Goal: Task Accomplishment & Management: Use online tool/utility

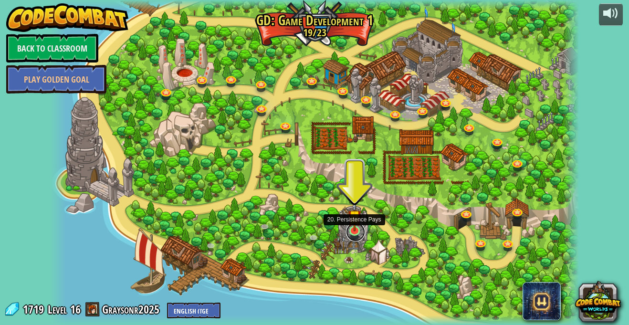
click at [357, 232] on link at bounding box center [355, 231] width 19 height 19
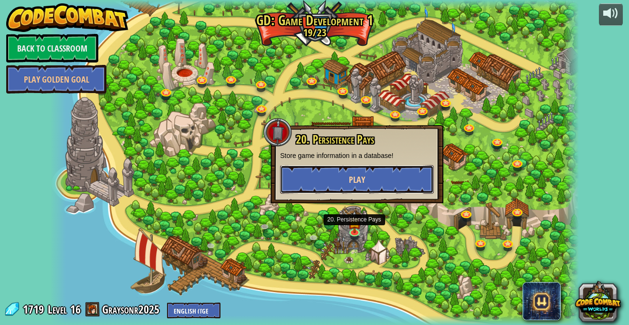
click at [378, 180] on button "Play" at bounding box center [357, 179] width 154 height 29
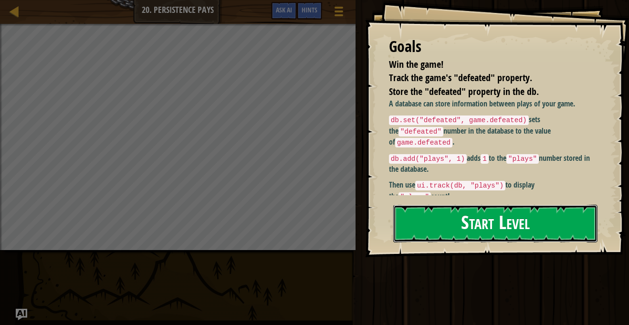
click at [432, 205] on button "Start Level" at bounding box center [495, 224] width 204 height 38
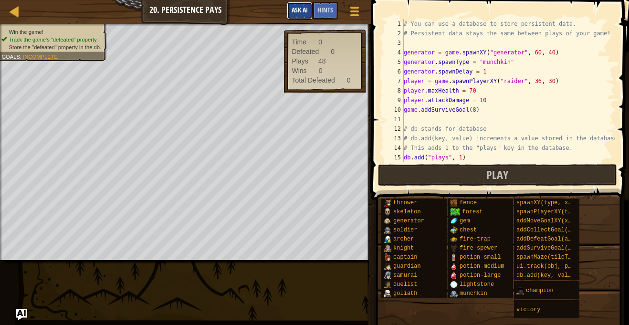
click at [292, 12] on span "Ask AI" at bounding box center [300, 9] width 16 height 9
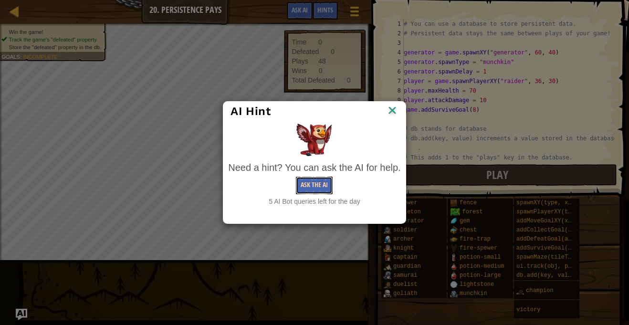
click at [326, 180] on button "Ask the AI" at bounding box center [314, 186] width 37 height 18
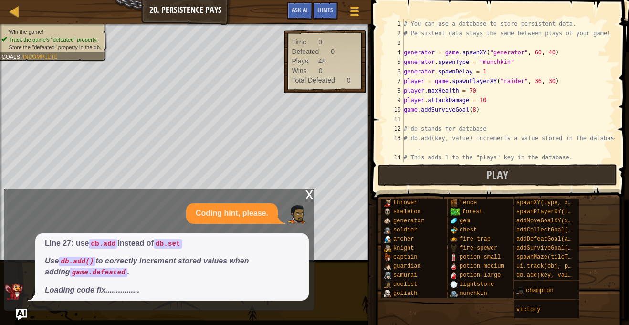
scroll to position [210, 0]
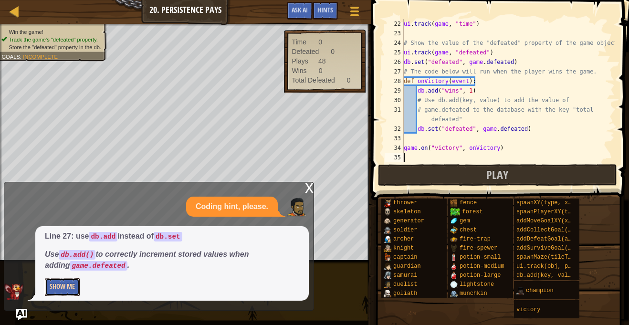
click at [68, 286] on button "Show Me" at bounding box center [62, 287] width 35 height 18
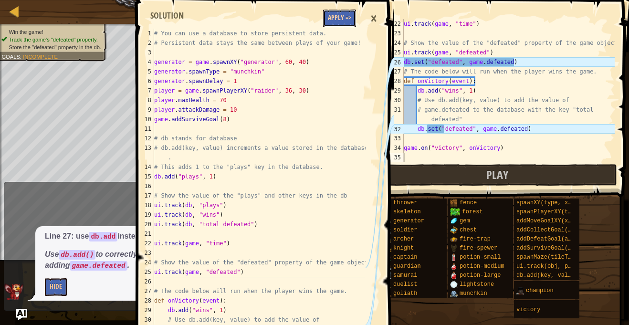
click at [330, 20] on button "Apply =>" at bounding box center [339, 19] width 33 height 18
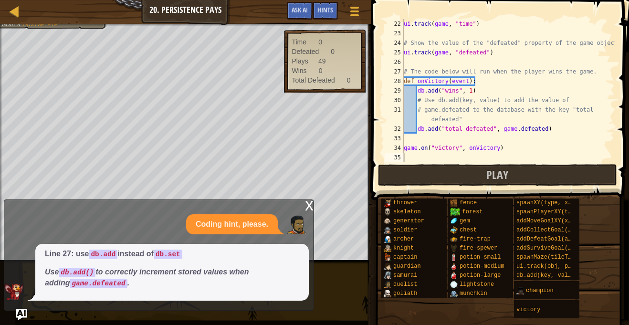
click at [305, 206] on div "x" at bounding box center [309, 205] width 9 height 10
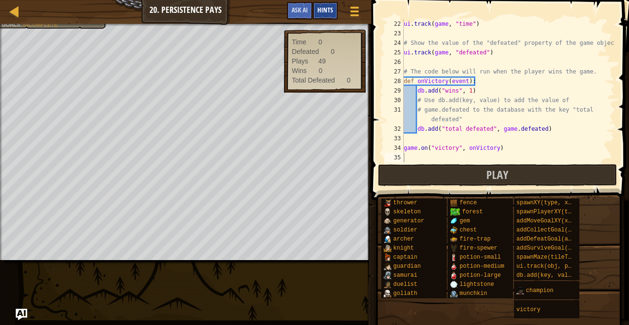
click at [318, 10] on span "Hints" at bounding box center [325, 9] width 16 height 9
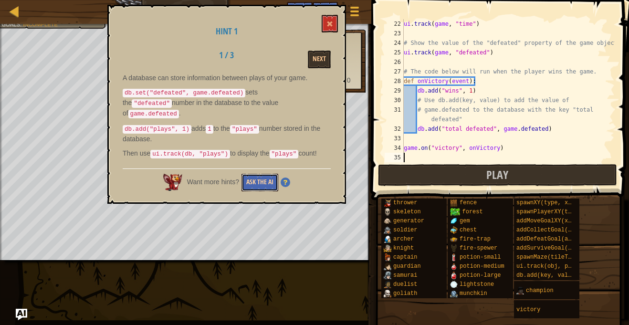
click at [249, 177] on button "Ask the AI" at bounding box center [259, 183] width 37 height 18
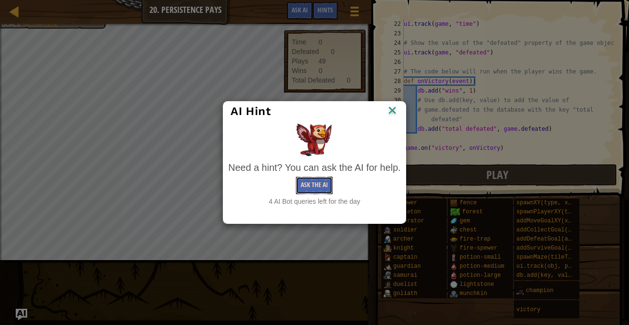
click at [308, 185] on button "Ask the AI" at bounding box center [314, 186] width 37 height 18
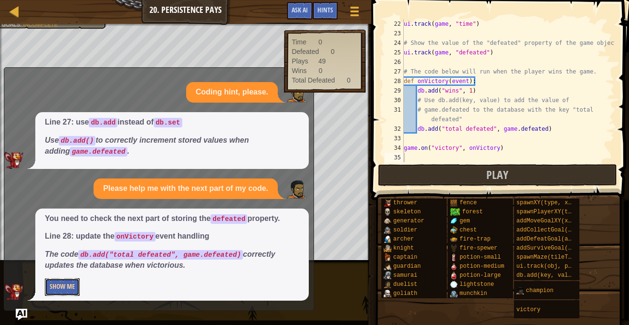
click at [69, 288] on button "Show Me" at bounding box center [62, 287] width 35 height 18
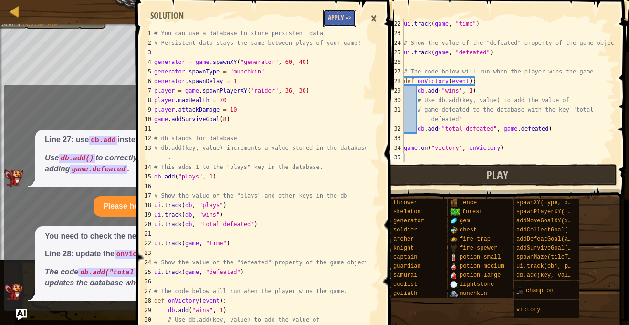
click at [346, 26] on button "Apply =>" at bounding box center [339, 19] width 33 height 18
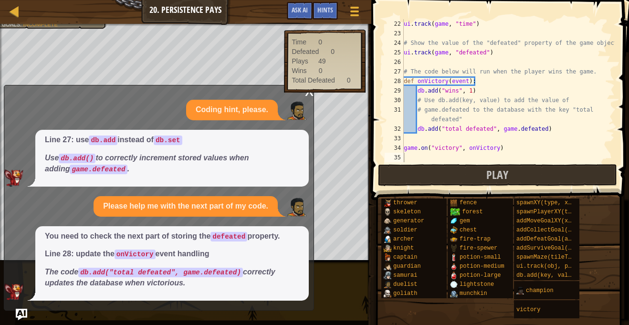
click at [251, 272] on em "The code db.add("total defeated", game.defeated) correctly updates the database…" at bounding box center [160, 277] width 231 height 19
click at [422, 143] on div "ui . track ( game , "time" ) # Show the value of the "defeated" property of the…" at bounding box center [508, 100] width 213 height 162
click at [296, 8] on span "Ask AI" at bounding box center [300, 9] width 16 height 9
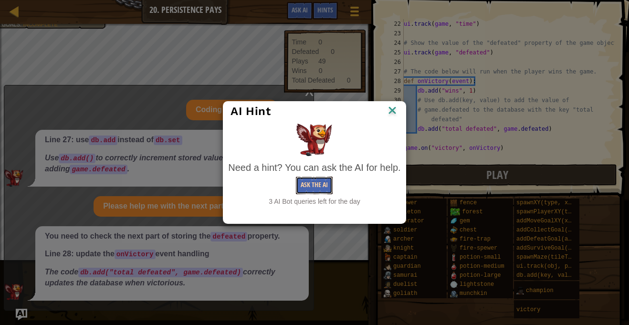
click at [306, 189] on button "Ask the AI" at bounding box center [314, 186] width 37 height 18
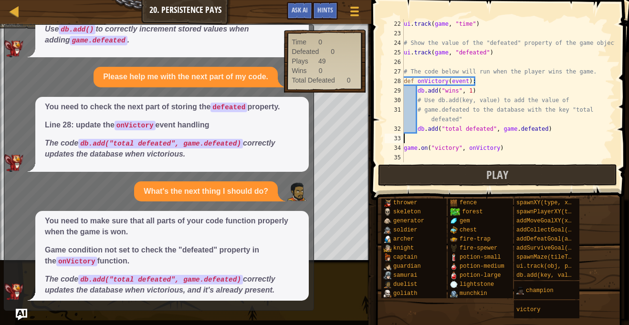
scroll to position [89, 0]
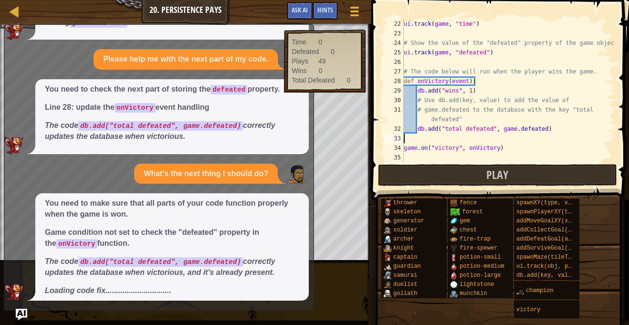
click at [545, 129] on div "ui . track ( game , "time" ) # Show the value of the "defeated" property of the…" at bounding box center [508, 100] width 213 height 162
type textarea "db.add("total defeated", game.defeated"
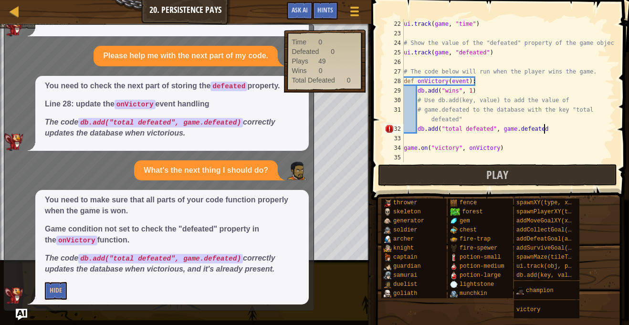
scroll to position [96, 0]
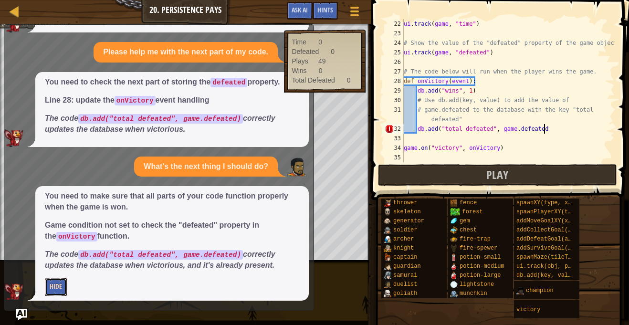
click at [56, 288] on button "Hide" at bounding box center [56, 287] width 22 height 18
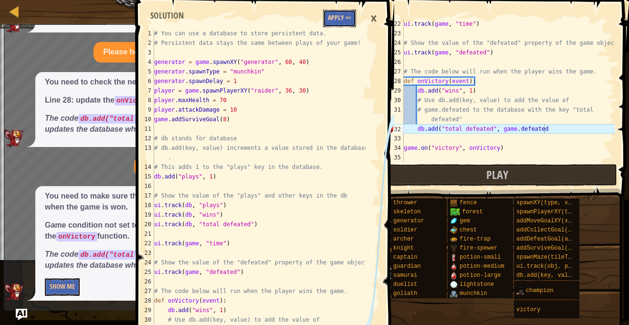
click at [342, 16] on button "Apply =>" at bounding box center [339, 19] width 33 height 18
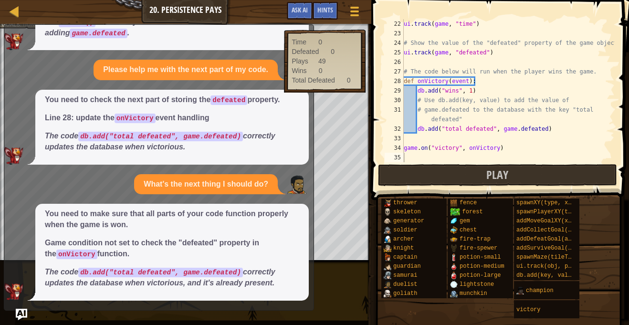
scroll to position [78, 0]
click at [314, 33] on div "Time 0 Defeated 0 Plays 50 Wins 0 Total Defeated 0" at bounding box center [324, 61] width 81 height 63
click at [18, 14] on div at bounding box center [15, 11] width 12 height 12
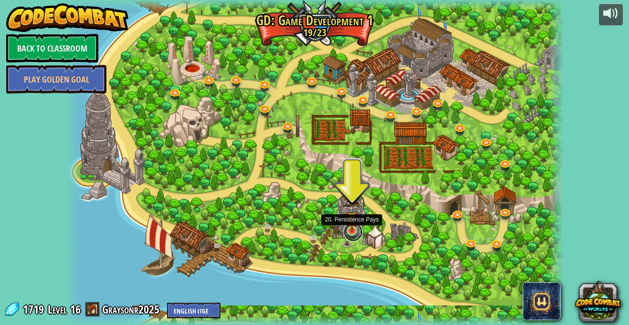
click at [353, 232] on link at bounding box center [353, 231] width 19 height 19
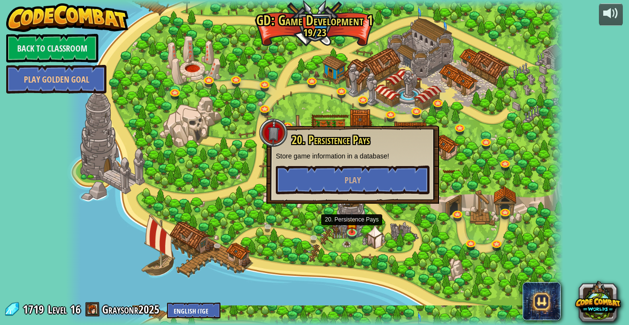
click at [330, 161] on div "20. Persistence Pays Store game information in a database! Play" at bounding box center [353, 164] width 154 height 61
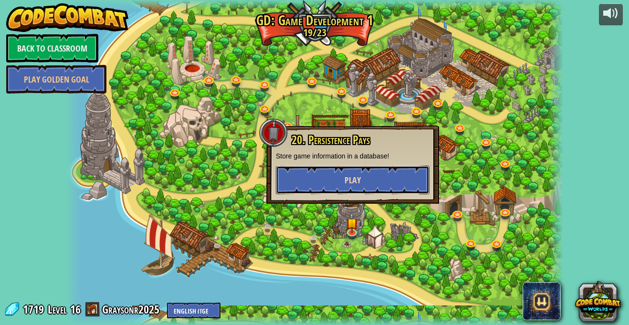
click at [331, 172] on button "Play" at bounding box center [353, 180] width 154 height 29
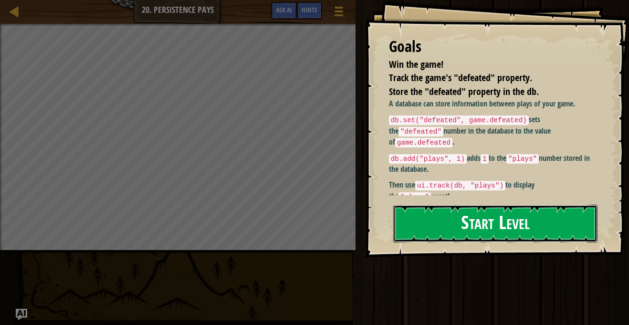
click at [438, 220] on button "Start Level" at bounding box center [495, 224] width 204 height 38
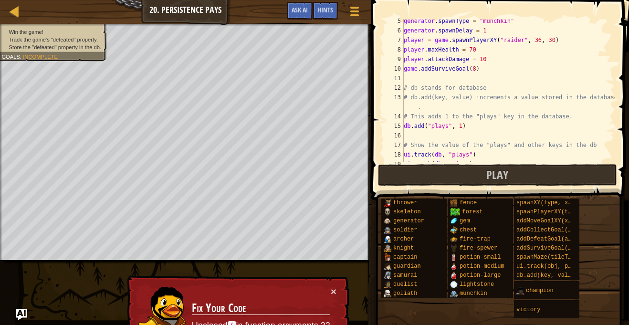
scroll to position [210, 0]
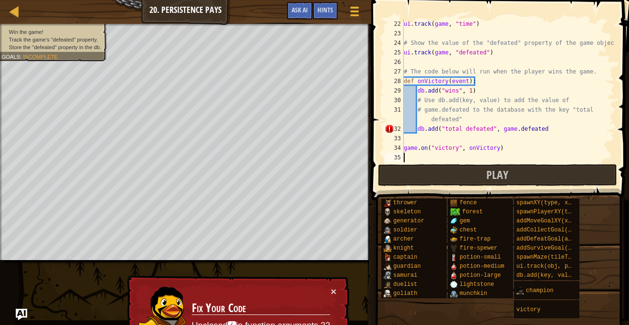
click at [545, 131] on div "ui . track ( game , "time" ) # Show the value of the "defeated" property of the…" at bounding box center [508, 100] width 213 height 162
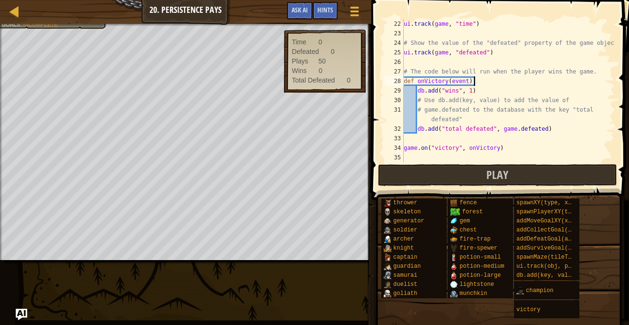
click at [528, 85] on div "ui . track ( game , "time" ) # Show the value of the "defeated" property of the…" at bounding box center [508, 100] width 213 height 162
type textarea "def onVictory(event):"
click at [449, 179] on button "Play" at bounding box center [497, 175] width 239 height 22
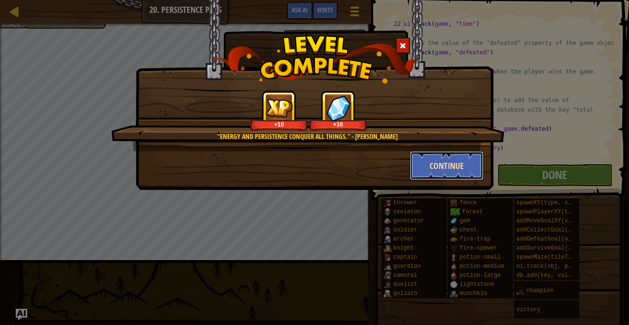
click at [462, 172] on button "Continue" at bounding box center [447, 165] width 74 height 29
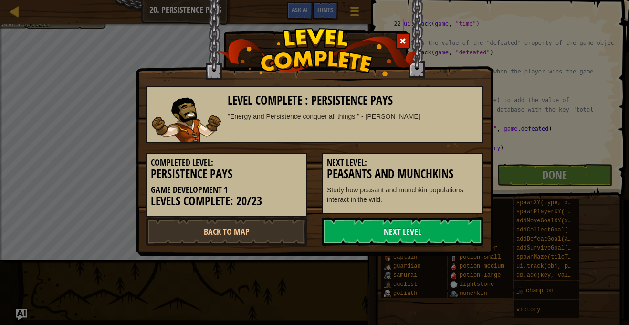
click at [462, 169] on h3 "Peasants and Munchkins" at bounding box center [402, 174] width 151 height 13
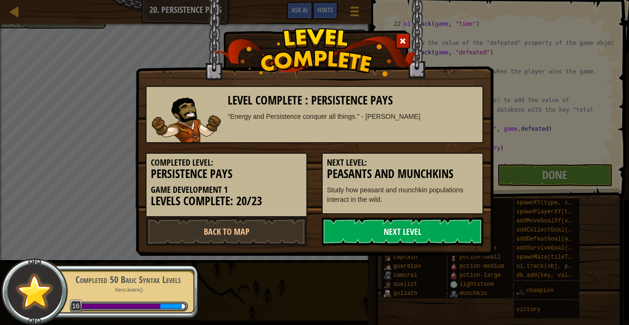
click at [442, 239] on link "Next Level" at bounding box center [403, 231] width 162 height 29
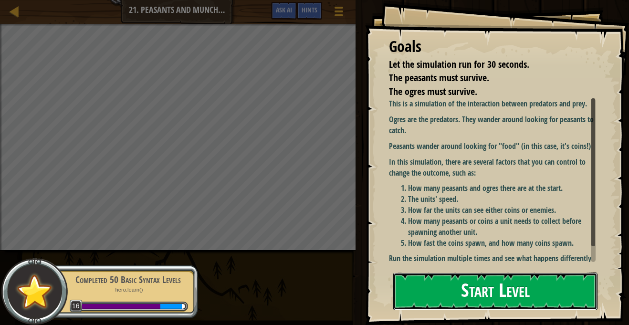
click at [440, 291] on button "Start Level" at bounding box center [495, 291] width 204 height 38
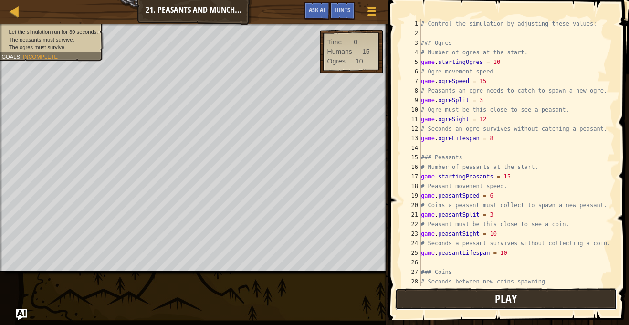
click at [405, 298] on button "Play" at bounding box center [506, 299] width 222 height 22
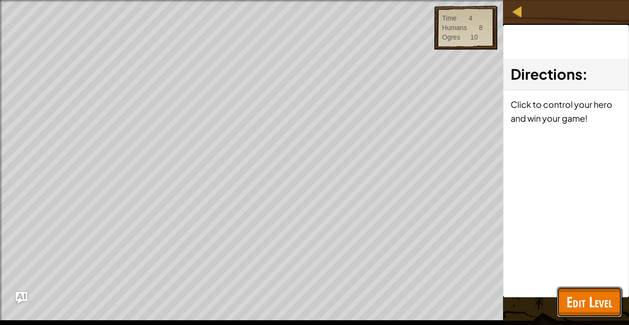
click at [560, 297] on button "Edit Level" at bounding box center [589, 302] width 65 height 31
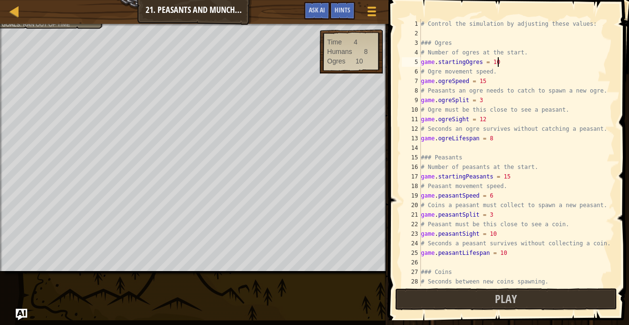
click at [498, 65] on div "# Control the simulation by adjusting these values: ### Ogres # Number of ogres…" at bounding box center [517, 162] width 196 height 286
click at [486, 82] on div "# Control the simulation by adjusting these values: ### Ogres # Number of ogres…" at bounding box center [517, 162] width 196 height 286
click at [487, 120] on div "# Control the simulation by adjusting these values: ### Ogres # Number of ogres…" at bounding box center [517, 162] width 196 height 286
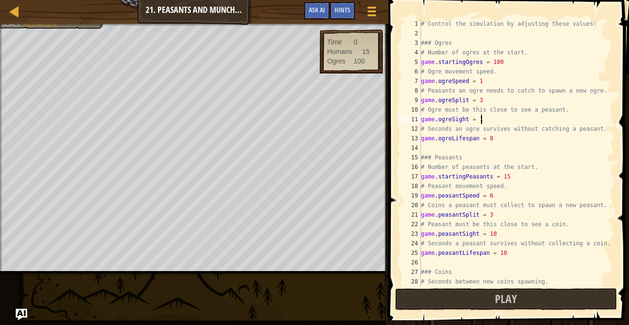
click at [509, 179] on div "# Control the simulation by adjusting these values: ### Ogres # Number of ogres…" at bounding box center [517, 162] width 196 height 286
click at [484, 306] on button "Play" at bounding box center [506, 299] width 222 height 22
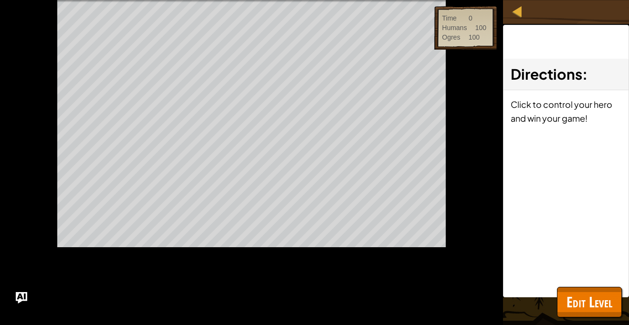
click at [45, 2] on span "Running..." at bounding box center [38, 0] width 30 height 6
click at [588, 296] on span "Edit Level" at bounding box center [589, 302] width 46 height 20
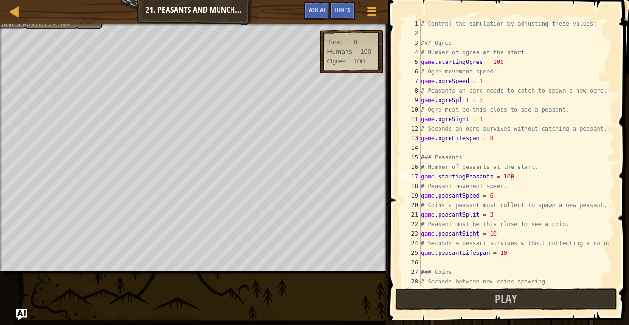
scroll to position [0, 0]
click at [486, 302] on button "Play" at bounding box center [506, 299] width 222 height 22
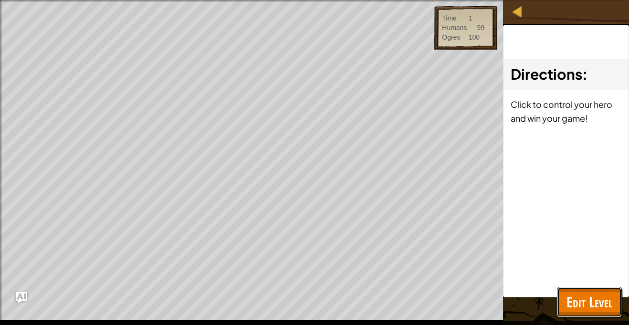
click at [605, 301] on span "Edit Level" at bounding box center [589, 302] width 46 height 20
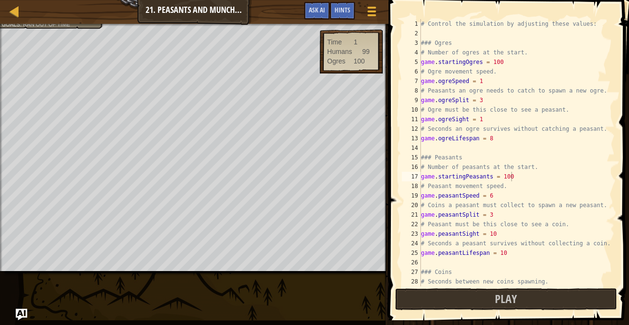
click at [503, 61] on div "# Control the simulation by adjusting these values: ### Ogres # Number of ogres…" at bounding box center [517, 162] width 196 height 286
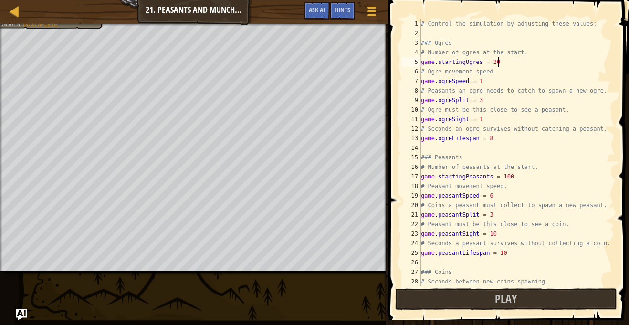
scroll to position [4, 10]
click at [513, 179] on div "# Control the simulation by adjusting these values: ### Ogres # Number of ogres…" at bounding box center [517, 162] width 196 height 286
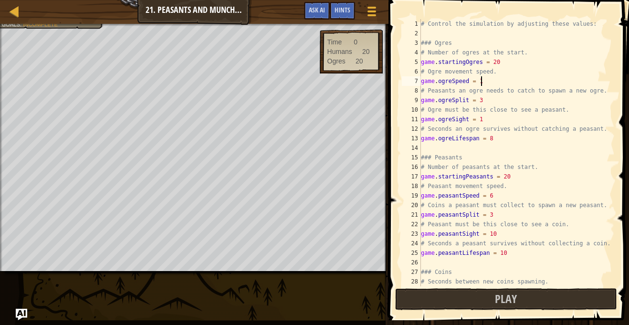
click at [481, 84] on div "# Control the simulation by adjusting these values: ### Ogres # Number of ogres…" at bounding box center [517, 162] width 196 height 286
click at [485, 120] on div "# Control the simulation by adjusting these values: ### Ogres # Number of ogres…" at bounding box center [517, 162] width 196 height 286
click at [461, 296] on button "Play" at bounding box center [506, 299] width 222 height 22
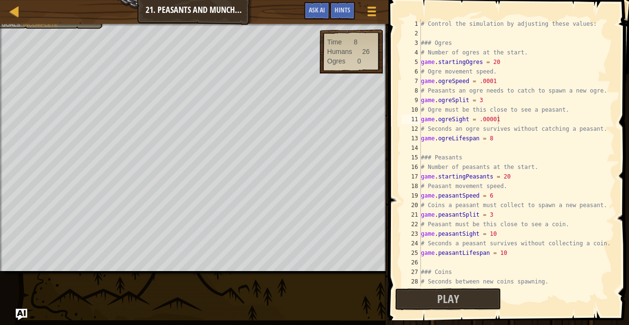
click at [494, 199] on div "# Control the simulation by adjusting these values: ### Ogres # Number of ogres…" at bounding box center [517, 162] width 196 height 286
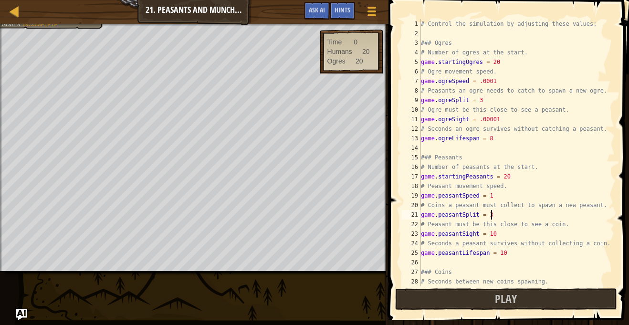
click at [494, 218] on div "# Control the simulation by adjusting these values: ### Ogres # Number of ogres…" at bounding box center [517, 162] width 196 height 286
click at [495, 234] on div "# Control the simulation by adjusting these values: ### Ogres # Number of ogres…" at bounding box center [517, 162] width 196 height 286
type textarea "game.peasantSight = .001"
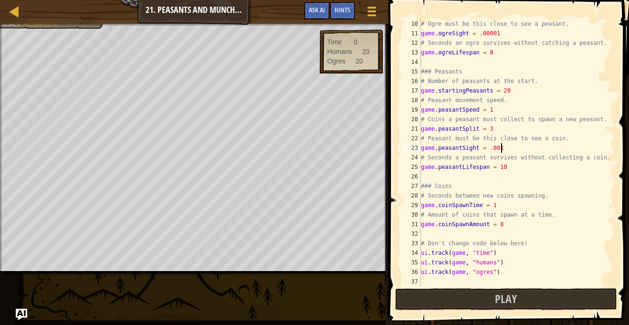
scroll to position [86, 0]
click at [512, 174] on div "# Ogre must be this close to see a peasant. game . ogreSight = .00001 # Seconds…" at bounding box center [517, 162] width 196 height 286
click at [505, 171] on div "# Ogre must be this close to see a peasant. game . ogreSight = .00001 # Seconds…" at bounding box center [517, 162] width 196 height 286
type textarea "game.peasantLifespan = 30"
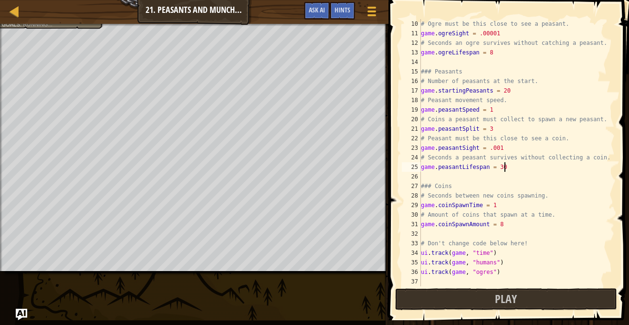
scroll to position [4, 11]
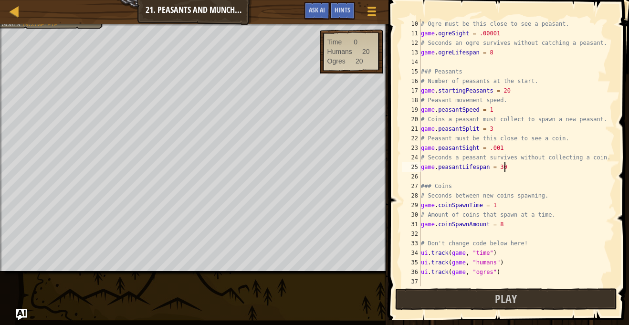
click at [425, 63] on div "# Ogre must be this close to see a peasant. game . ogreSight = .00001 # Seconds…" at bounding box center [517, 162] width 196 height 286
type textarea "g"
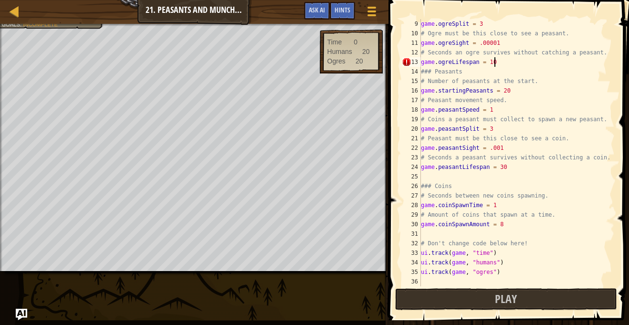
scroll to position [4, 10]
click at [560, 303] on button "Play" at bounding box center [506, 299] width 222 height 22
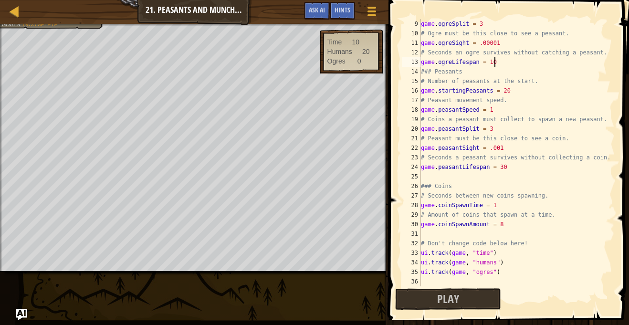
click at [494, 63] on div "game . ogreSplit = 3 # Ogre must be this close to see a peasant. game . ogreSig…" at bounding box center [517, 162] width 196 height 286
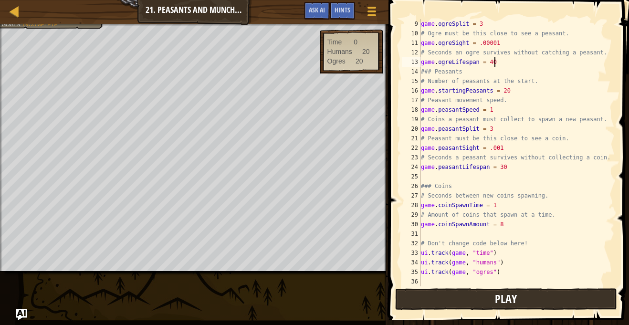
type textarea "game.ogreLifespan = 40"
click at [498, 301] on span "Play" at bounding box center [506, 298] width 22 height 15
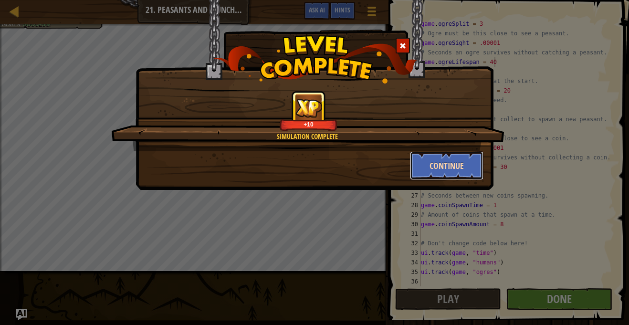
click at [458, 161] on button "Continue" at bounding box center [447, 165] width 74 height 29
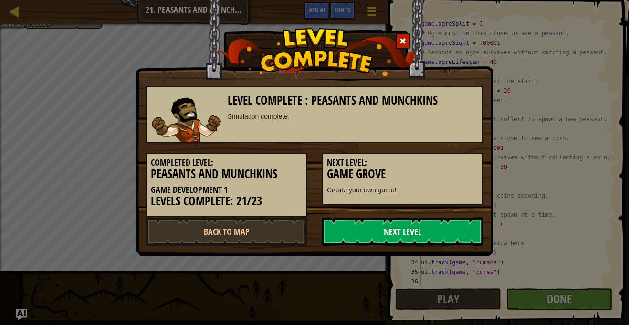
click at [454, 231] on link "Next Level" at bounding box center [403, 231] width 162 height 29
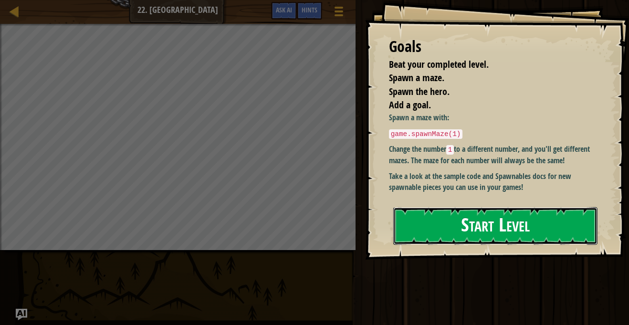
click at [484, 228] on button "Start Level" at bounding box center [495, 226] width 204 height 38
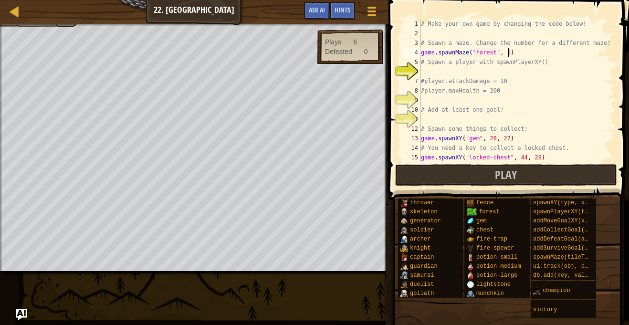
scroll to position [4, 12]
click at [437, 76] on div "# Make your own game by changing the code below! # Spawn a maze. Change the num…" at bounding box center [517, 100] width 196 height 162
type textarea "#player.attackDamage = 10"
click at [427, 72] on div "# Make your own game by changing the code below! # Spawn a maze. Change the num…" at bounding box center [517, 100] width 196 height 162
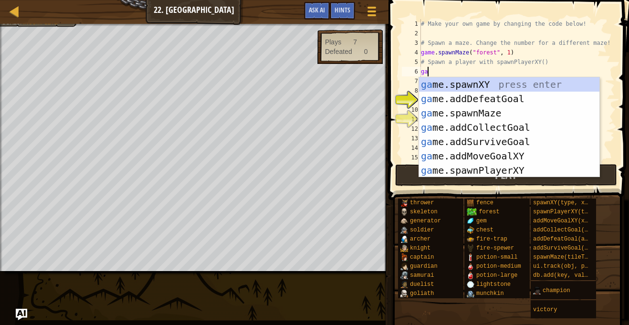
scroll to position [4, 0]
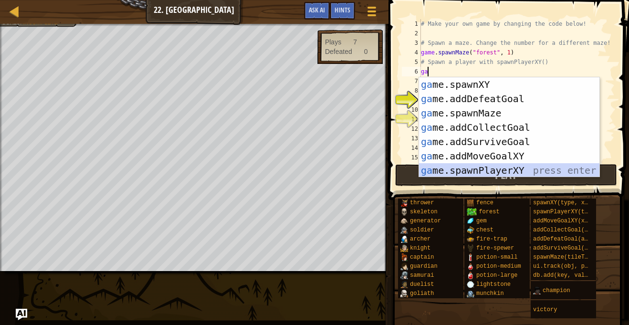
type textarea "player = game.spawnPlayerXY("captain", 36, 30)"
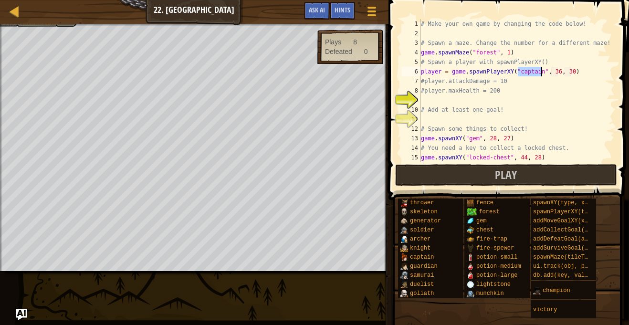
click at [448, 100] on div "# Make your own game by changing the code below! # Spawn a maze. Change the num…" at bounding box center [517, 100] width 196 height 162
click at [434, 116] on div "# Make your own game by changing the code below! # Spawn a maze. Change the num…" at bounding box center [517, 100] width 196 height 162
type textarea "g"
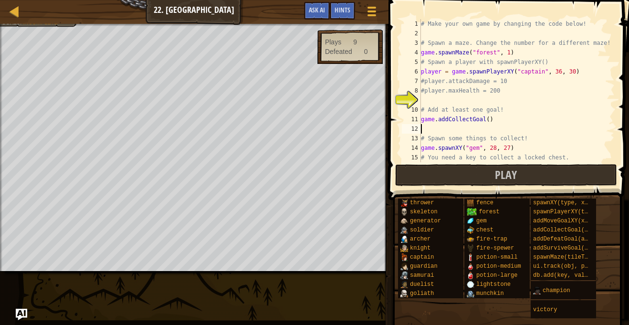
click at [490, 124] on div "# Make your own game by changing the code below! # Spawn a maze. Change the num…" at bounding box center [517, 100] width 196 height 162
click at [488, 122] on div "# Make your own game by changing the code below! # Spawn a maze. Change the num…" at bounding box center [517, 100] width 196 height 162
click at [501, 123] on div "# Make your own game by changing the code below! # Spawn a maze. Change the num…" at bounding box center [517, 100] width 196 height 162
type textarea "game.addd"
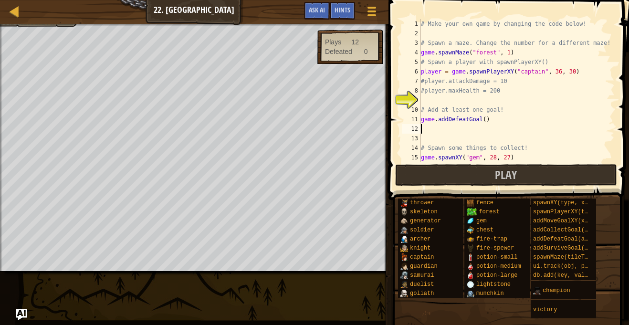
scroll to position [4, 0]
type textarea "game.addDefeatGoal()"
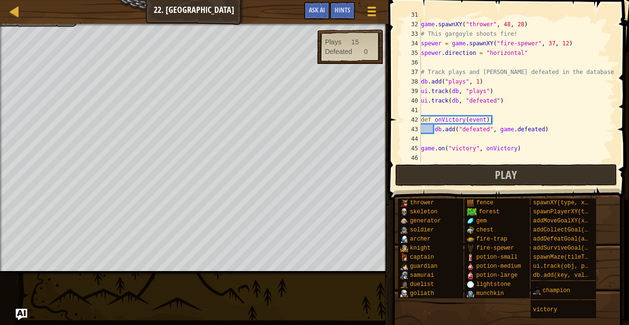
scroll to position [133, 0]
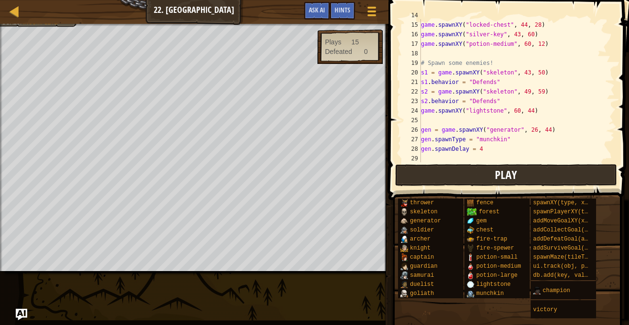
type textarea "game.addDefeatGoal()"
click at [407, 168] on button "Play" at bounding box center [506, 175] width 222 height 22
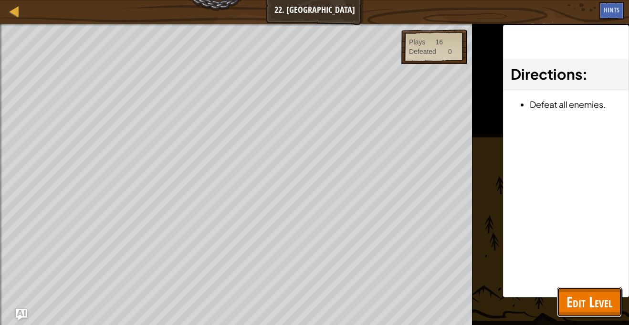
click at [609, 299] on span "Edit Level" at bounding box center [589, 302] width 46 height 20
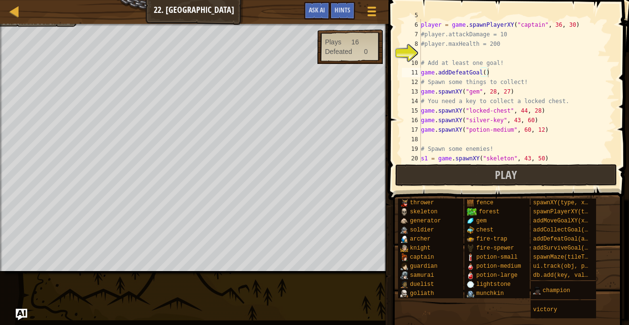
scroll to position [21, 0]
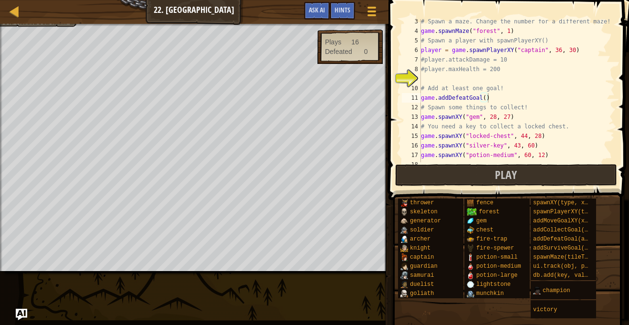
click at [426, 80] on div "# Spawn a maze. Change the number for a different maze! game . spawnMaze ( "for…" at bounding box center [517, 98] width 196 height 162
click at [503, 61] on div "# Spawn a maze. Change the number for a different maze! game . spawnMaze ( "for…" at bounding box center [517, 98] width 196 height 162
click at [497, 73] on div "# Spawn a maze. Change the number for a different maze! game . spawnMaze ( "for…" at bounding box center [517, 98] width 196 height 162
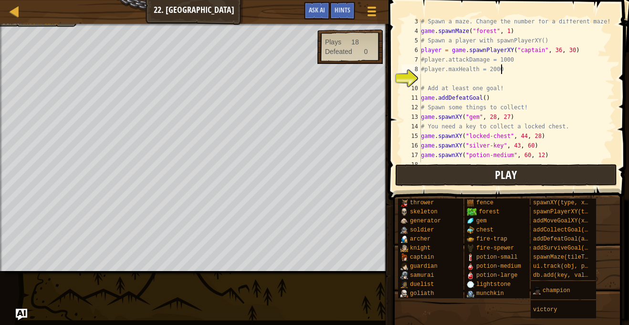
type textarea "#player.maxHealth = 2000"
click at [498, 178] on span "Play" at bounding box center [506, 174] width 22 height 15
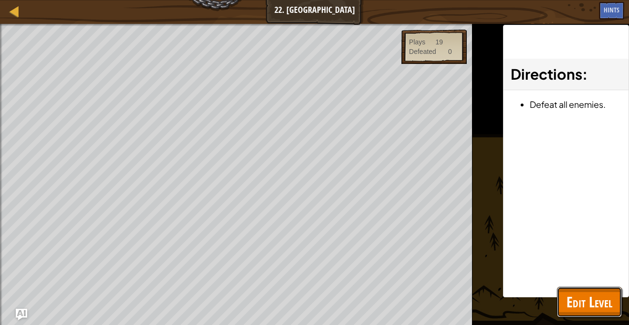
click at [578, 301] on span "Edit Level" at bounding box center [589, 302] width 46 height 20
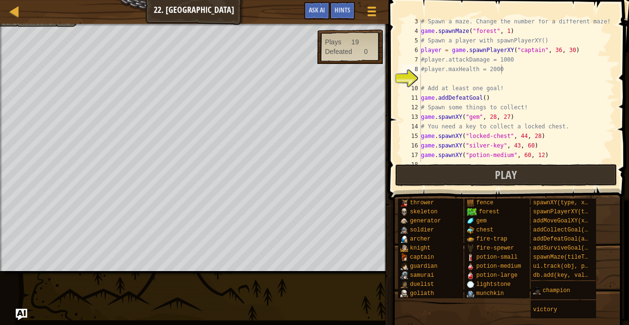
scroll to position [4, 0]
click at [441, 82] on div "# Spawn a maze. Change the number for a different maze! game . spawnMaze ( "for…" at bounding box center [517, 98] width 196 height 162
type textarea "#player.maxSpeed = 200"
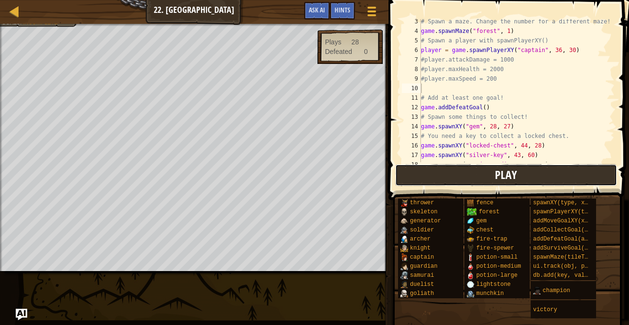
click at [438, 178] on button "Play" at bounding box center [506, 175] width 222 height 22
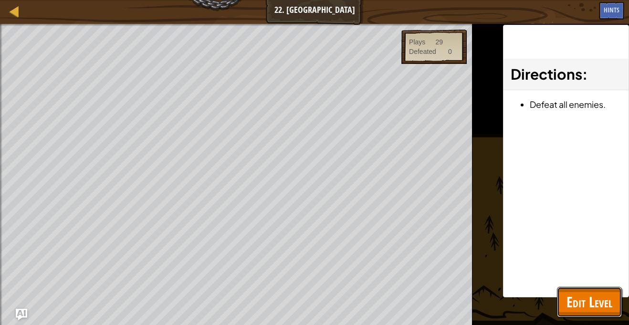
click at [569, 296] on span "Edit Level" at bounding box center [589, 302] width 46 height 20
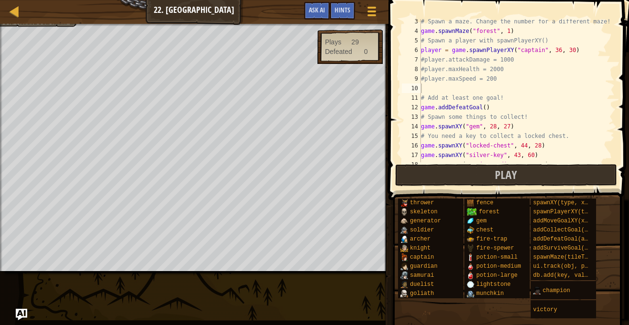
click at [495, 81] on div "# Spawn a maze. Change the number for a different maze! game . spawnMaze ( "for…" at bounding box center [517, 98] width 196 height 162
type textarea "#player.maxSpeed = 2000"
click at [487, 178] on button "Play" at bounding box center [506, 175] width 222 height 22
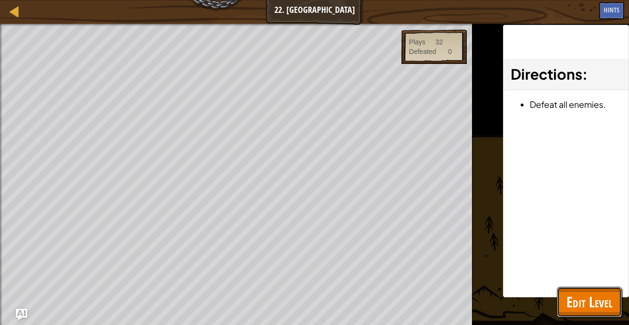
click at [579, 303] on span "Edit Level" at bounding box center [589, 302] width 46 height 20
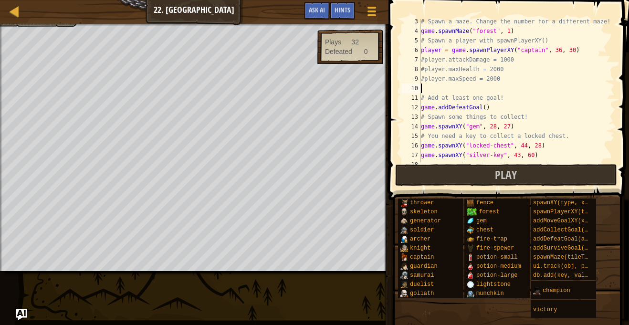
click at [498, 87] on div "# Spawn a maze. Change the number for a different maze! game . spawnMaze ( "for…" at bounding box center [517, 98] width 196 height 162
click at [501, 73] on div "# Spawn a maze. Change the number for a different maze! game . spawnMaze ( "for…" at bounding box center [517, 98] width 196 height 162
type textarea "#player.maxHealth = 2000"
click at [439, 90] on div "# Spawn a maze. Change the number for a different maze! game . spawnMaze ( "for…" at bounding box center [517, 98] width 196 height 162
type textarea "p"
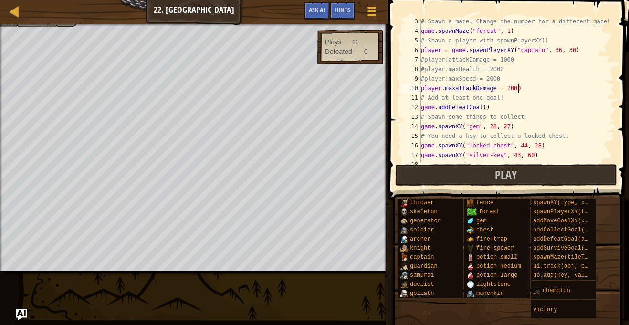
scroll to position [4, 13]
click at [430, 181] on button "Play" at bounding box center [506, 175] width 222 height 22
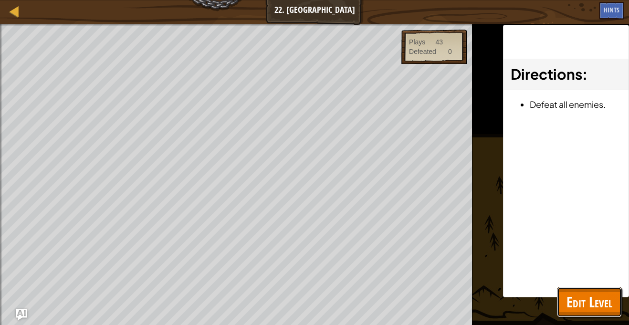
click at [600, 296] on span "Edit Level" at bounding box center [589, 302] width 46 height 20
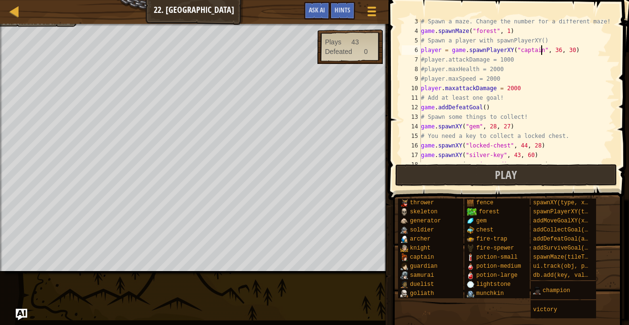
click at [540, 52] on div "# Spawn a maze. Change the number for a different maze! game . spawnMaze ( "for…" at bounding box center [517, 98] width 196 height 162
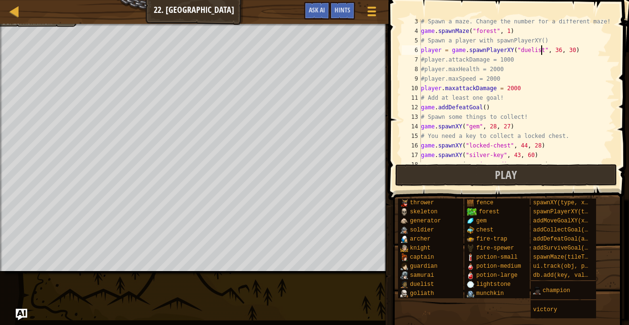
scroll to position [4, 17]
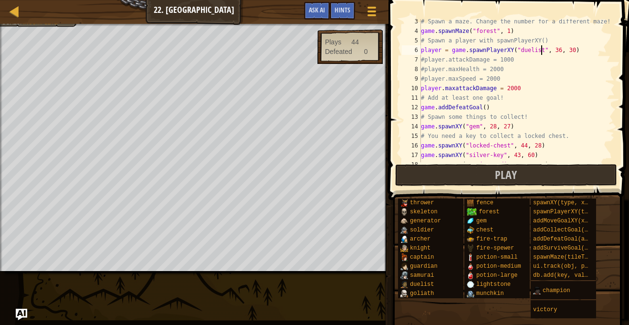
click at [537, 64] on div "# Spawn a maze. Change the number for a different maze! game . spawnMaze ( "for…" at bounding box center [517, 98] width 196 height 162
click at [519, 94] on div "# Spawn a maze. Change the number for a different maze! game . spawnMaze ( "for…" at bounding box center [517, 98] width 196 height 162
click at [521, 89] on div "# Spawn a maze. Change the number for a different maze! game . spawnMaze ( "for…" at bounding box center [517, 98] width 196 height 162
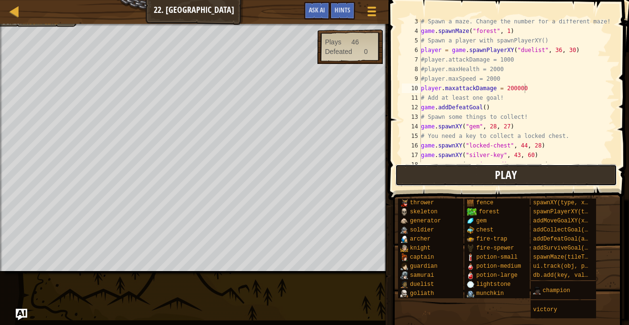
click at [508, 184] on button "Play" at bounding box center [506, 175] width 222 height 22
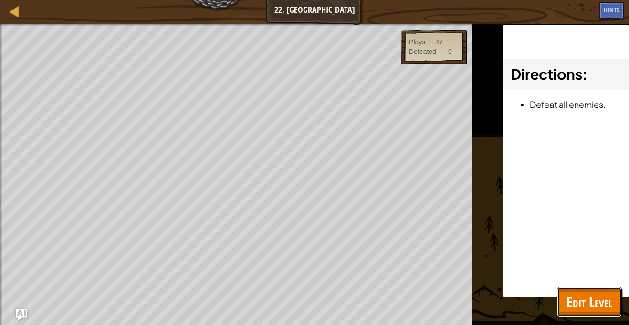
click at [600, 307] on span "Edit Level" at bounding box center [589, 302] width 46 height 20
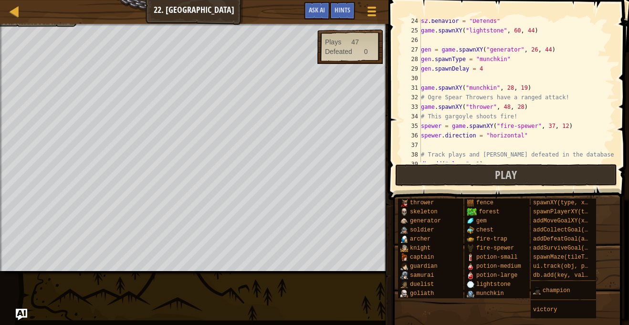
scroll to position [225, 0]
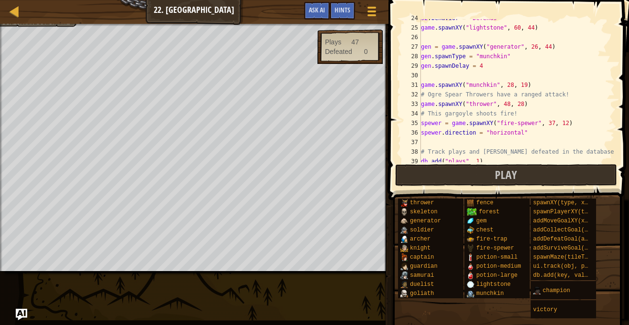
click at [482, 66] on div "s2 . behavior = "Defends" game . spawnXY ( "lightstone" , 60 , 44 ) gen = game …" at bounding box center [517, 94] width 196 height 162
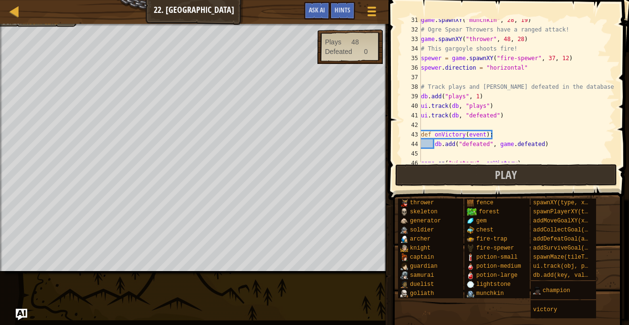
scroll to position [305, 0]
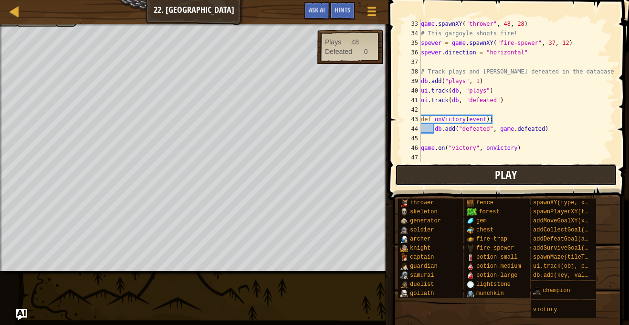
click at [483, 174] on button "Play" at bounding box center [506, 175] width 222 height 22
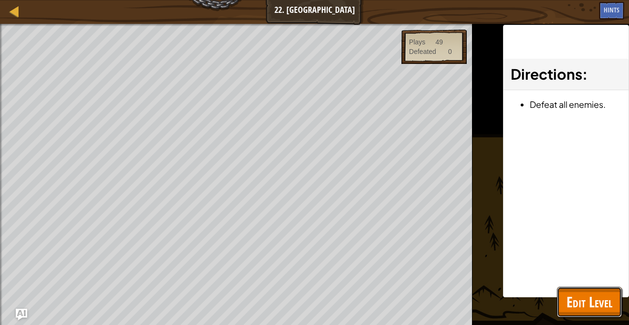
click at [568, 301] on span "Edit Level" at bounding box center [589, 302] width 46 height 20
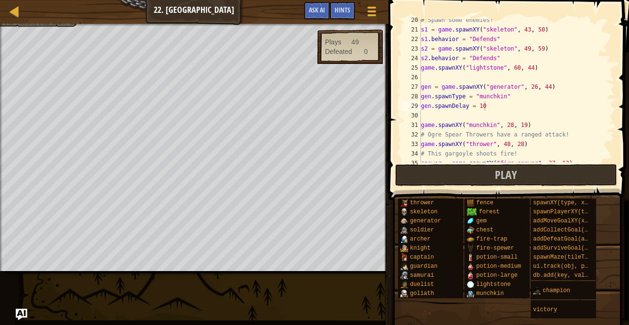
scroll to position [185, 0]
click at [545, 54] on div "# Spawn some enemies! s1 = game . spawnXY ( "skeleton" , 43 , 50 ) s1 . behavio…" at bounding box center [517, 96] width 196 height 162
click at [493, 59] on div "# Spawn some enemies! s1 = game . spawnXY ( "skeleton" , 43 , 50 ) s1 . behavio…" at bounding box center [517, 96] width 196 height 162
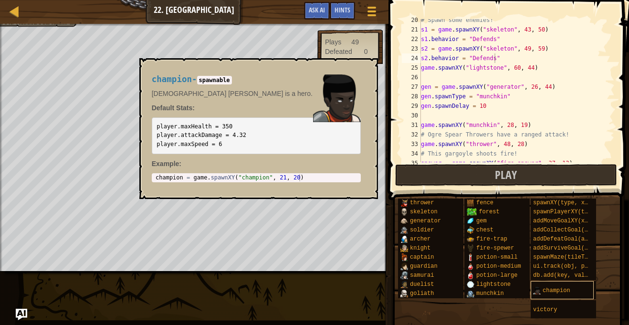
click at [534, 289] on img at bounding box center [537, 291] width 8 height 8
click at [244, 134] on pre "player.maxHealth = 350 player.attackDamage = 4.32 player.maxSpeed = 6" at bounding box center [256, 135] width 209 height 37
click at [367, 73] on button "×" at bounding box center [367, 69] width 8 height 13
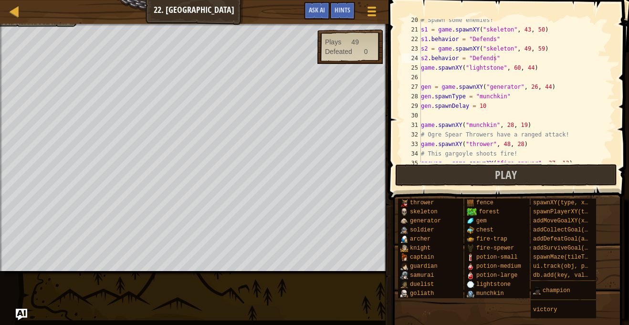
scroll to position [205, 0]
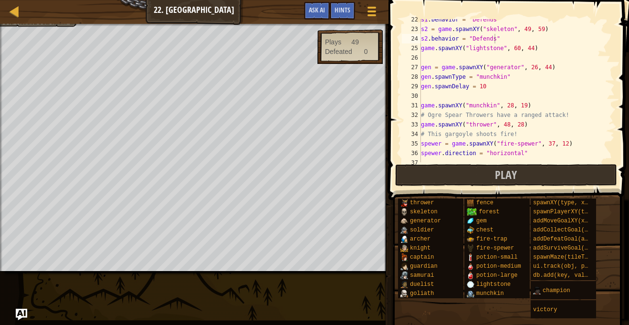
click at [514, 30] on div "s1 . behavior = "Defends" s2 = game . spawnXY ( "skeleton" , 49 , 59 ) s2 . beh…" at bounding box center [517, 96] width 196 height 162
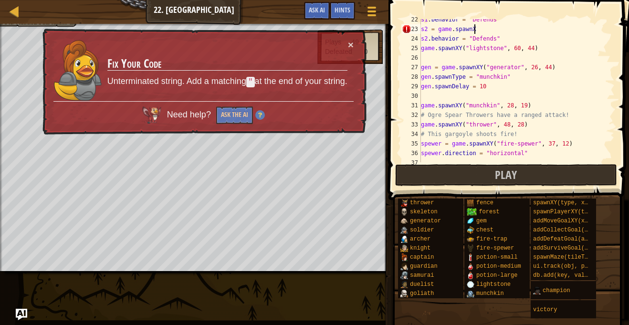
scroll to position [4, 4]
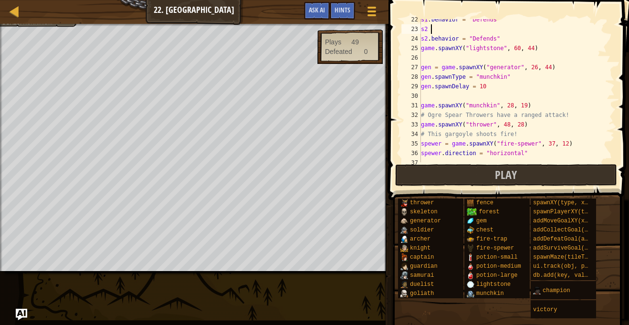
type textarea "s"
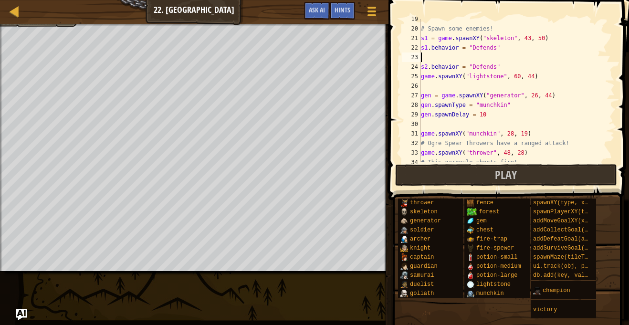
scroll to position [177, 0]
click at [542, 39] on div "# Spawn some enemies! s1 = game . spawnXY ( "skeleton" , 43 , 50 ) s1 . behavio…" at bounding box center [517, 95] width 196 height 162
type textarea "s"
click at [498, 66] on div "# Spawn some enemies! s1 . behavior = "Defends" s2 . behavior = "Defends" game …" at bounding box center [517, 95] width 196 height 162
type textarea "s"
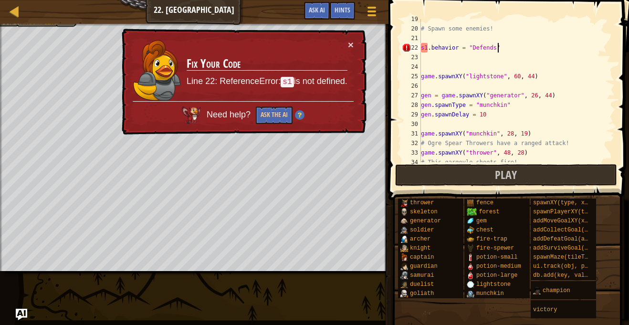
click at [503, 47] on div "# Spawn some enemies! s1 . behavior = "Defends" game . spawnXY ( "lightstone" ,…" at bounding box center [517, 95] width 196 height 162
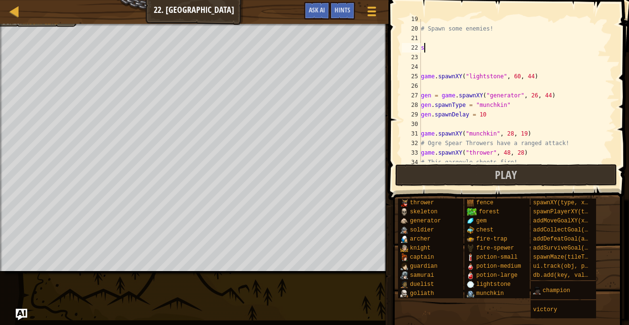
type textarea "s"
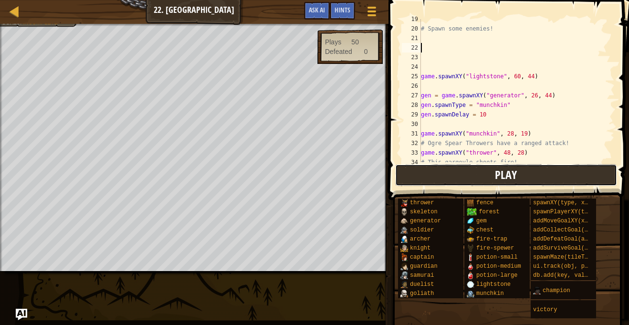
click at [513, 181] on span "Play" at bounding box center [506, 174] width 22 height 15
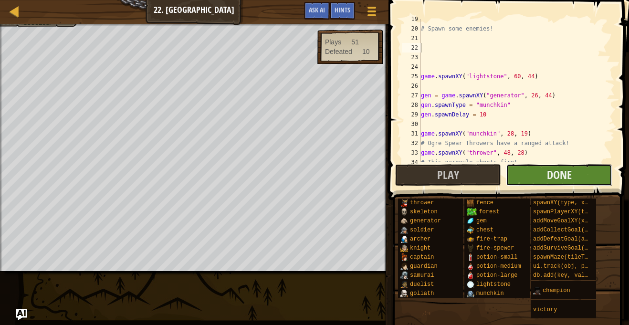
click at [529, 181] on button "Done" at bounding box center [559, 175] width 106 height 22
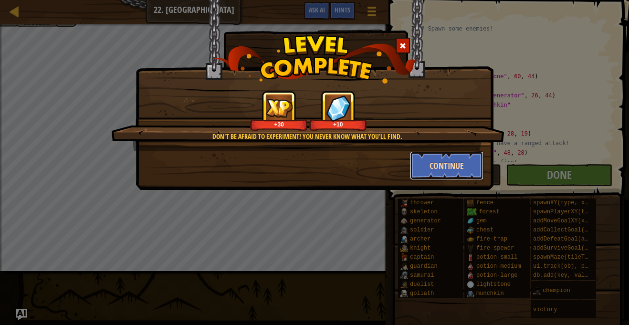
click at [440, 172] on button "Continue" at bounding box center [447, 165] width 74 height 29
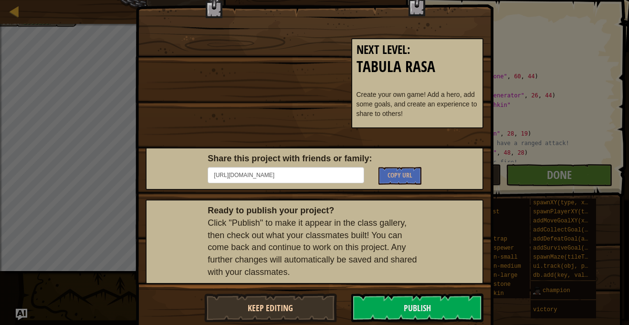
scroll to position [63, 0]
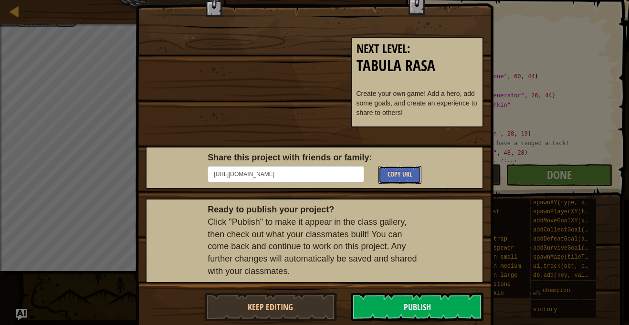
click at [399, 174] on span "Copy URL" at bounding box center [400, 173] width 25 height 9
click at [380, 304] on button "Publish" at bounding box center [417, 307] width 133 height 29
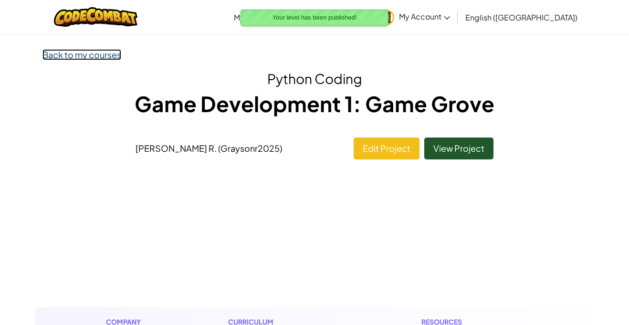
click at [88, 56] on link "Back to my courses" at bounding box center [81, 54] width 79 height 11
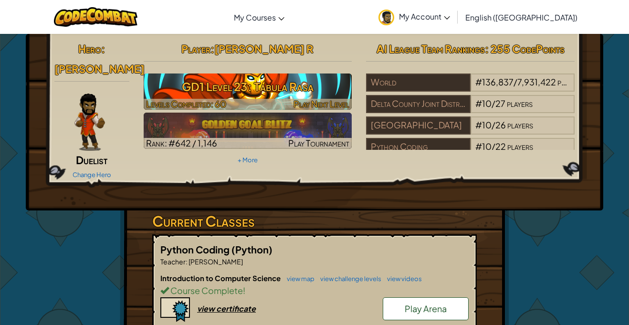
click at [236, 91] on h3 "GD1 Level 23: Tabula Rasa" at bounding box center [248, 86] width 209 height 21
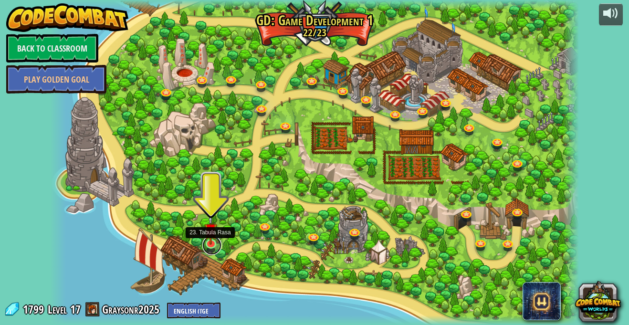
click at [212, 244] on link at bounding box center [211, 245] width 19 height 19
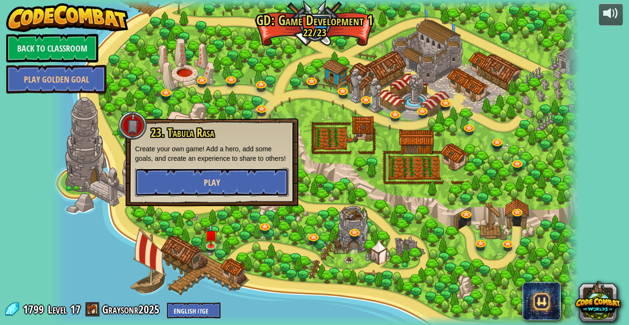
click at [219, 186] on span "Play" at bounding box center [212, 183] width 16 height 12
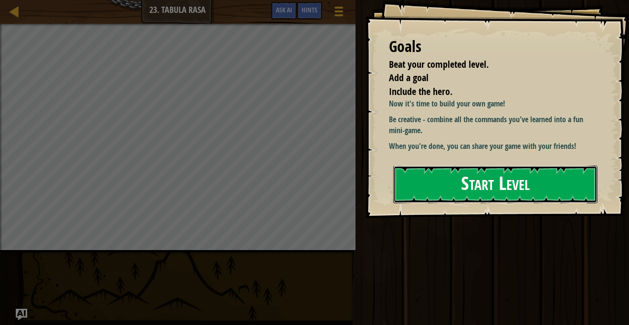
click at [402, 194] on button "Start Level" at bounding box center [495, 185] width 204 height 38
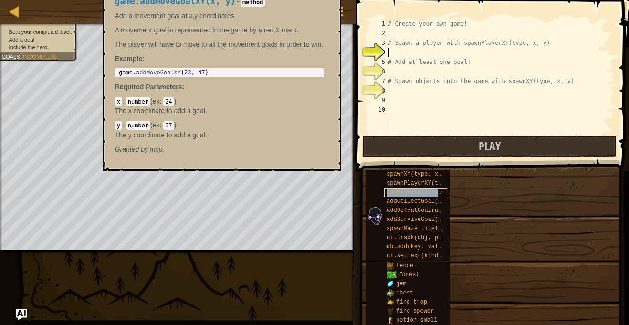
click at [402, 193] on span "addMoveGoalXY(x, y)" at bounding box center [419, 192] width 65 height 7
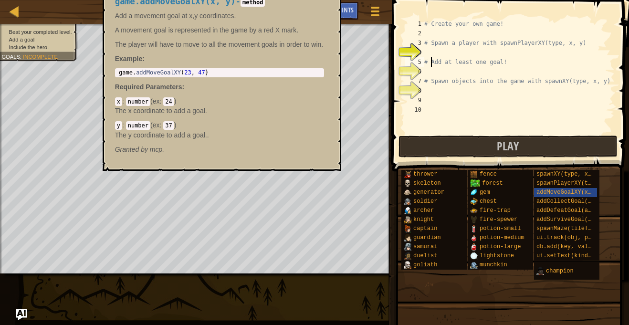
click at [431, 62] on div "# Create your own game! # Spawn a player with spawnPlayerXY(type, x, y) # Add a…" at bounding box center [518, 86] width 192 height 134
type textarea "# Add at least one goal!"
click at [428, 55] on div "# Create your own game! # Spawn a player with spawnPlayerXY(type, x, y) # Add a…" at bounding box center [518, 86] width 192 height 134
click at [310, 15] on p "Add a movement goal at x,y coordinates." at bounding box center [219, 16] width 209 height 10
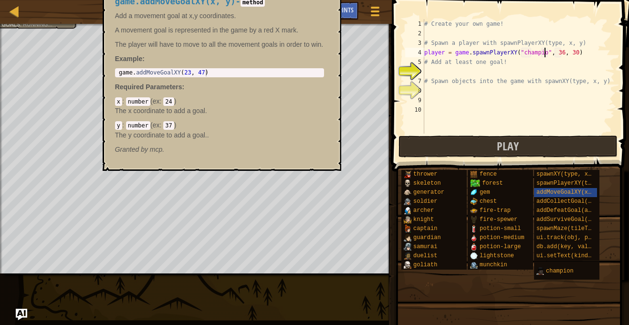
scroll to position [4, 17]
type textarea "player = game.spawnPlayerXY("champion", 36, 30)"
click at [437, 73] on div "# Create your own game! # Spawn a player with spawnPlayerXY(type, x, y) player …" at bounding box center [518, 86] width 192 height 134
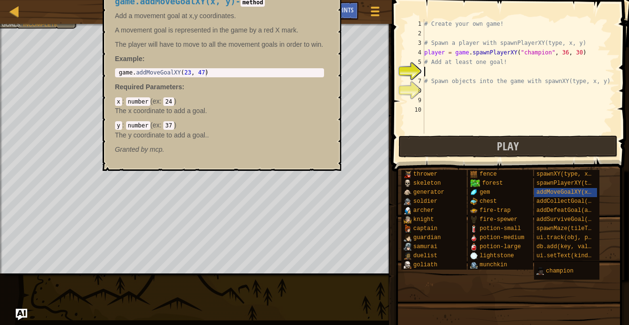
type textarea "g"
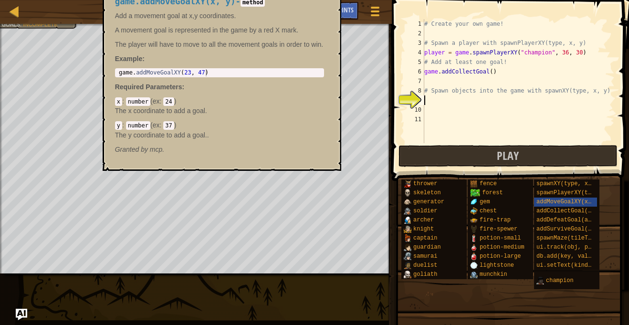
click at [425, 102] on div "# Create your own game! # Spawn a player with spawnPlayerXY(type, x, y) player …" at bounding box center [518, 90] width 192 height 143
type textarea "game.spawnXY("gem", 36, 30)"
click at [441, 33] on div "# Create your own game! # Spawn a player with spawnPlayerXY(type, x, y) player …" at bounding box center [518, 90] width 192 height 143
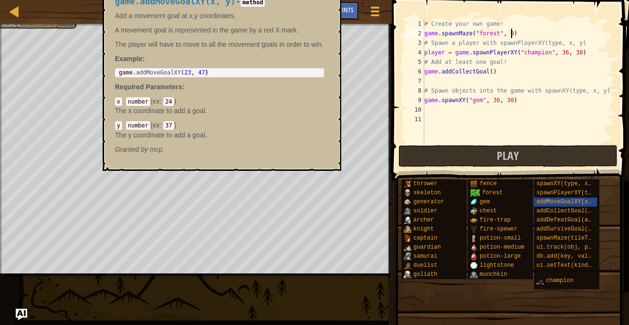
type textarea "game.spawnMaze("forest", 9)"
click at [273, 95] on div "game.addMoveGoalXY(x, y) - method Add a movement goal at x,y coordinates. A mov…" at bounding box center [219, 75] width 222 height 175
type textarea "game.addMoveGoalXY(23, 47)"
click at [264, 73] on div "game . addMoveGoalXY ( 23 , 47 )" at bounding box center [221, 79] width 209 height 21
click at [272, 8] on div "game.addMoveGoalXY(x, y) - method Add a movement goal at x,y coordinates. A mov…" at bounding box center [219, 75] width 222 height 175
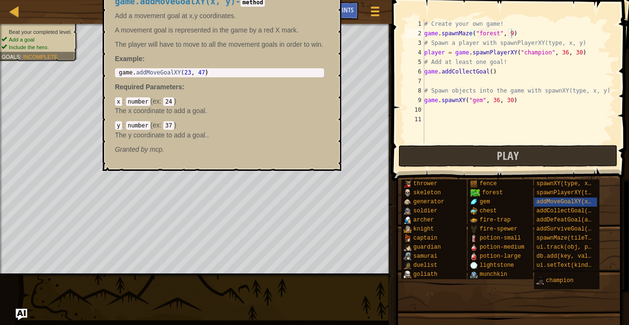
click at [41, 26] on div "Beat your completed level. Add a goal Include the hero. Goals : Incomplete" at bounding box center [33, 39] width 89 height 43
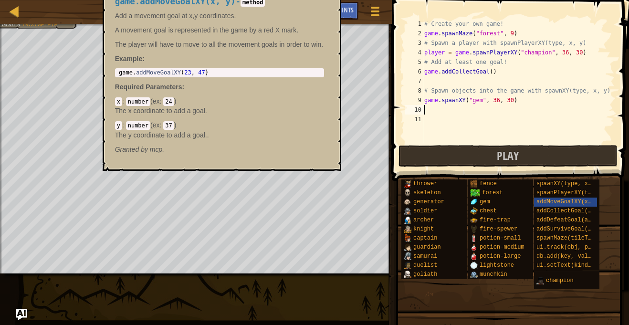
click at [435, 113] on div "# Create your own game! game . spawnMaze ( "forest" , 9 ) # Spawn a player with…" at bounding box center [518, 90] width 192 height 143
click at [17, 17] on div at bounding box center [15, 11] width 12 height 12
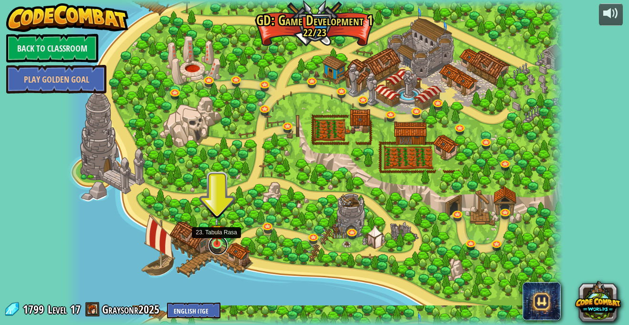
click at [214, 244] on link at bounding box center [218, 245] width 19 height 19
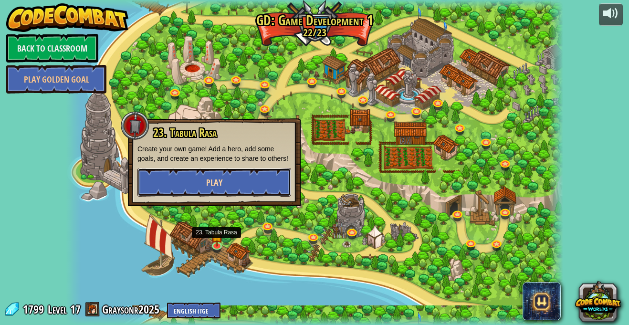
click at [203, 197] on button "Play" at bounding box center [214, 182] width 154 height 29
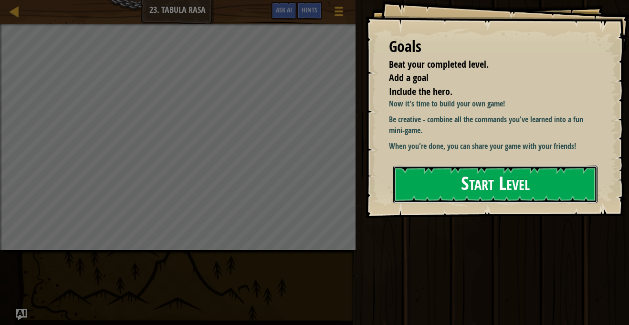
click at [418, 173] on button "Start Level" at bounding box center [495, 185] width 204 height 38
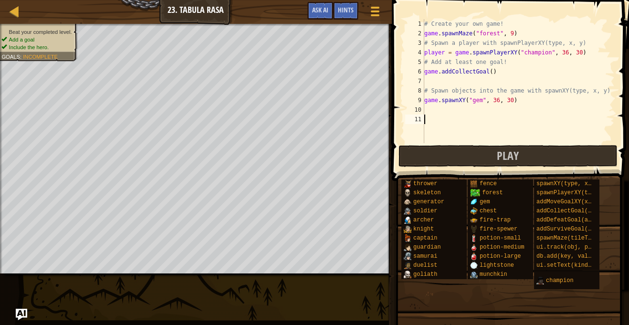
click at [425, 111] on div "# Create your own game! game . spawnMaze ( "forest" , 9 ) # Spawn a player with…" at bounding box center [518, 90] width 192 height 143
click at [496, 98] on div "# Create your own game! game . spawnMaze ( "forest" , 9 ) # Spawn a player with…" at bounding box center [518, 90] width 192 height 143
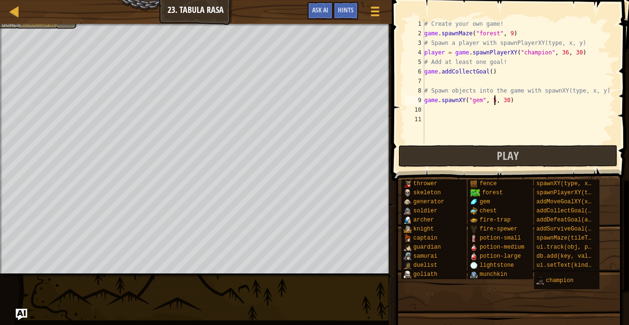
scroll to position [4, 10]
click at [509, 101] on div "# Create your own game! game . spawnMaze ( "forest" , 9 ) # Spawn a player with…" at bounding box center [518, 90] width 192 height 143
type textarea "game.spawnXY("gem", 59, 59)"
click at [430, 112] on div "# Create your own game! game . spawnMaze ( "forest" , 9 ) # Spawn a player with…" at bounding box center [518, 90] width 192 height 143
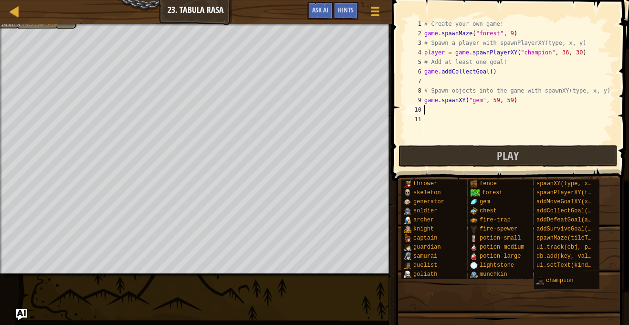
scroll to position [4, 0]
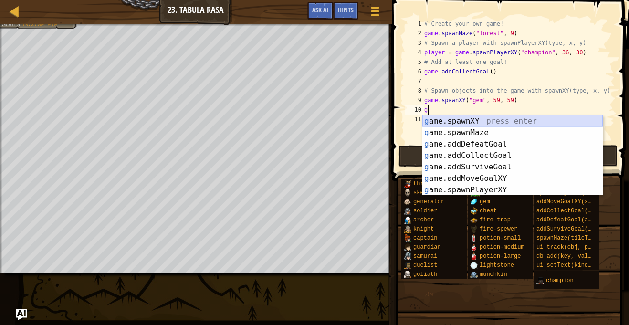
click at [440, 122] on div "g ame.spawnXY press enter g ame.spawnMaze press enter g ame.addDefeatGoal press…" at bounding box center [512, 166] width 180 height 103
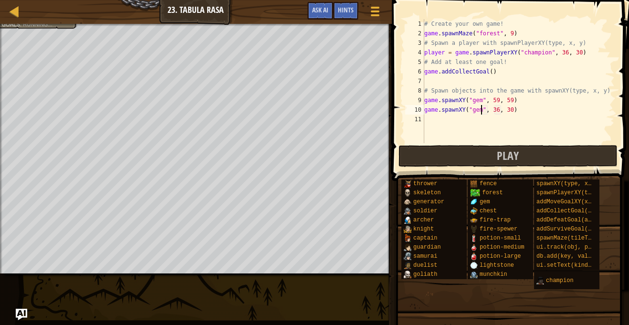
scroll to position [4, 8]
click at [497, 111] on div "# Create your own game! game . spawnMaze ( "forest" , 9 ) # Spawn a player with…" at bounding box center [518, 90] width 192 height 143
click at [510, 111] on div "# Create your own game! game . spawnMaze ( "forest" , 9 ) # Spawn a player with…" at bounding box center [518, 90] width 192 height 143
type textarea "game.spawnXY("gem", 12, 12)"
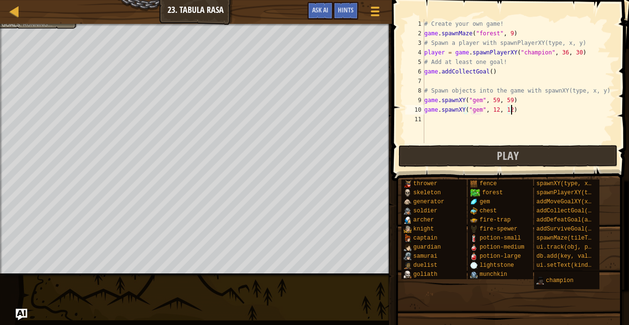
scroll to position [4, 12]
click at [433, 120] on div "# Create your own game! game . spawnMaze ( "forest" , 9 ) # Spawn a player with…" at bounding box center [518, 90] width 192 height 143
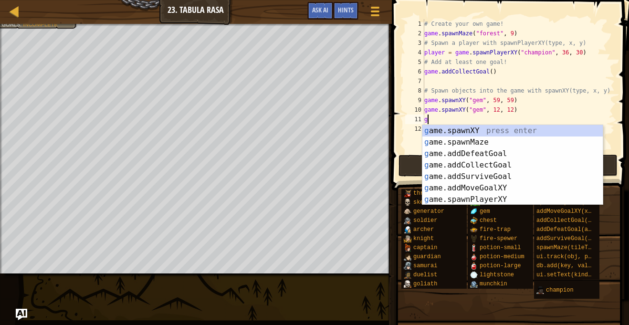
scroll to position [4, 0]
click at [453, 132] on div "ga me.spawnXY press enter ga me.addDefeatGoal press enter ga me.spawnMaze press…" at bounding box center [512, 176] width 180 height 103
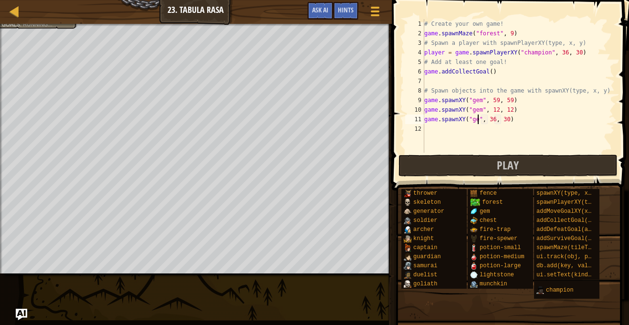
scroll to position [4, 8]
click at [497, 121] on div "# Create your own game! game . spawnMaze ( "forest" , 9 ) # Spawn a player with…" at bounding box center [518, 95] width 192 height 153
click at [512, 122] on div "# Create your own game! game . spawnMaze ( "forest" , 9 ) # Spawn a player with…" at bounding box center [518, 95] width 192 height 153
click at [511, 122] on div "# Create your own game! game . spawnMaze ( "forest" , 9 ) # Spawn a player with…" at bounding box center [518, 95] width 192 height 153
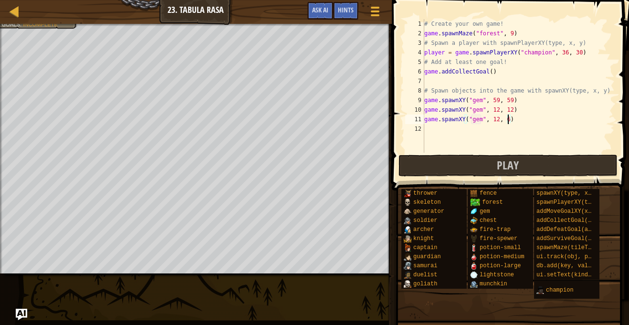
type textarea "game.spawnXY("gem", 12, 60)"
click at [518, 119] on div "# Create your own game! game . spawnMaze ( "forest" , 9 ) # Spawn a player with…" at bounding box center [518, 95] width 192 height 153
click at [430, 131] on div "# Create your own game! game . spawnMaze ( "forest" , 9 ) # Spawn a player with…" at bounding box center [518, 95] width 192 height 153
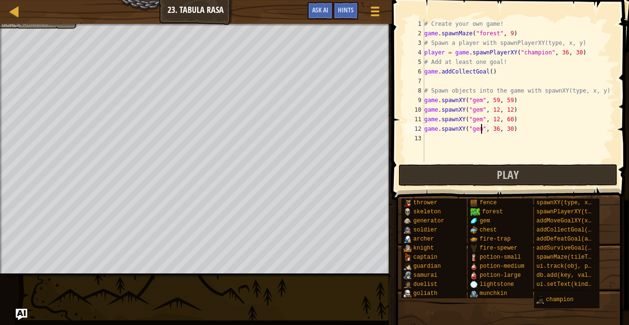
scroll to position [4, 8]
click at [496, 131] on div "# Create your own game! game . spawnMaze ( "forest" , 9 ) # Spawn a player with…" at bounding box center [518, 100] width 192 height 162
type textarea "game.spawnXY("gem", 60, 30)"
click at [510, 134] on div "# Create your own game! game . spawnMaze ( "forest" , 9 ) # Spawn a player with…" at bounding box center [518, 100] width 192 height 162
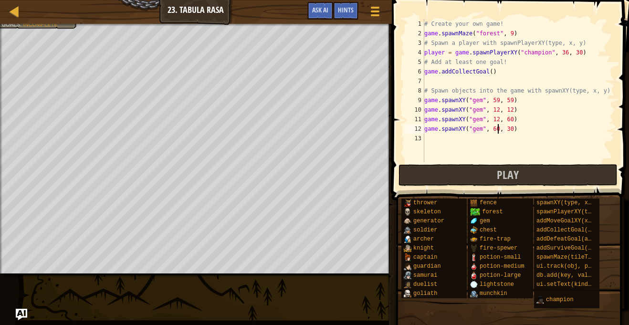
scroll to position [4, 0]
click at [512, 132] on div "# Create your own game! game . spawnMaze ( "forest" , 9 ) # Spawn a player with…" at bounding box center [518, 100] width 192 height 162
click at [492, 73] on div "# Create your own game! game . spawnMaze ( "forest" , 9 ) # Spawn a player with…" at bounding box center [518, 100] width 192 height 162
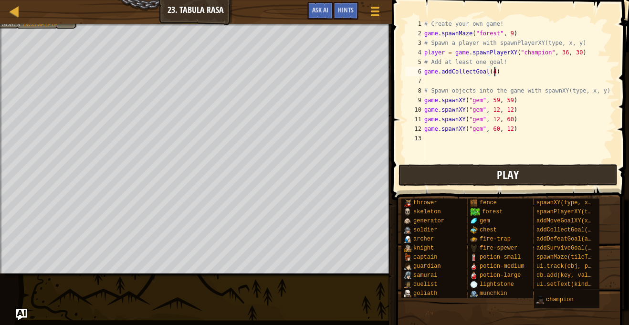
type textarea "game.addCollectGoal(4)"
click at [407, 179] on button "Play" at bounding box center [507, 175] width 219 height 22
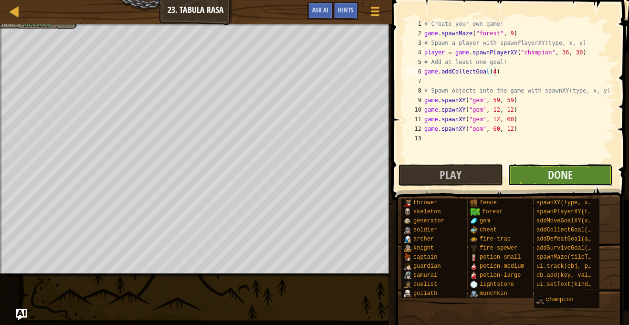
click at [544, 176] on button "Done" at bounding box center [560, 175] width 105 height 22
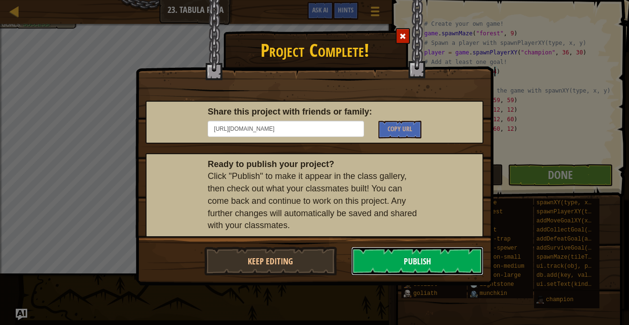
click at [409, 267] on button "Publish" at bounding box center [417, 261] width 133 height 29
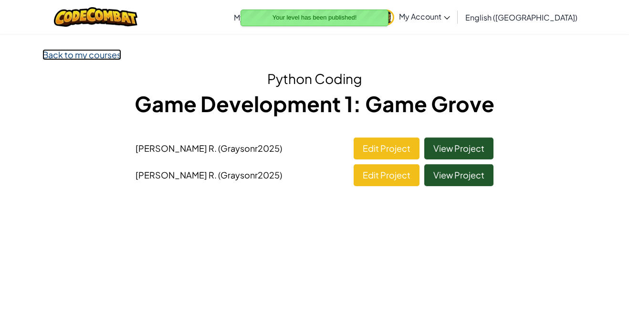
click at [75, 56] on link "Back to my courses" at bounding box center [81, 54] width 79 height 11
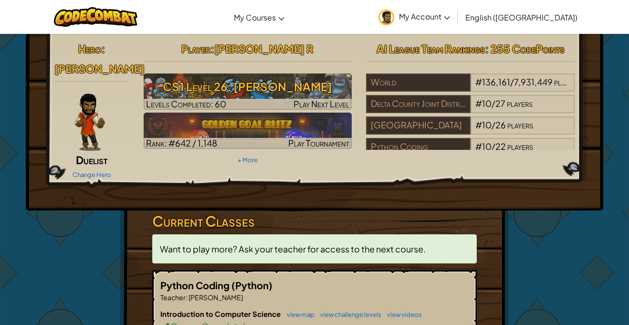
scroll to position [10, 0]
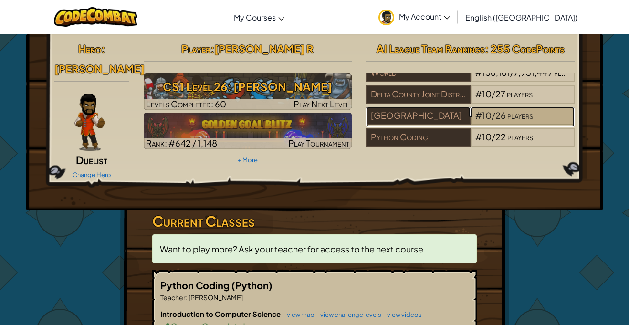
click at [499, 118] on span "26" at bounding box center [500, 115] width 10 height 11
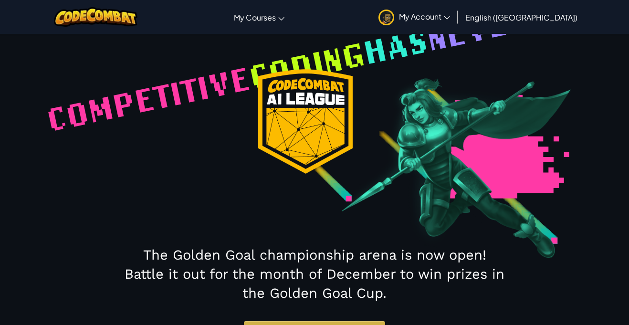
select select "677da0c69ab1a2a252c86ac1"
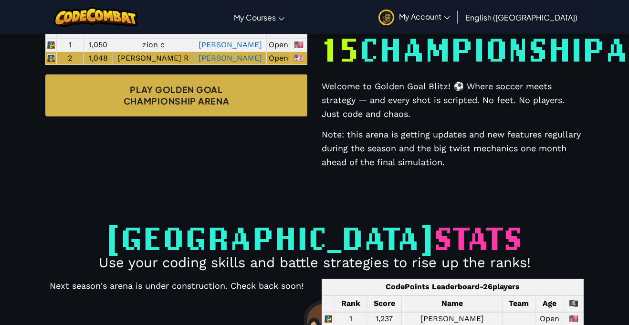
scroll to position [172, 0]
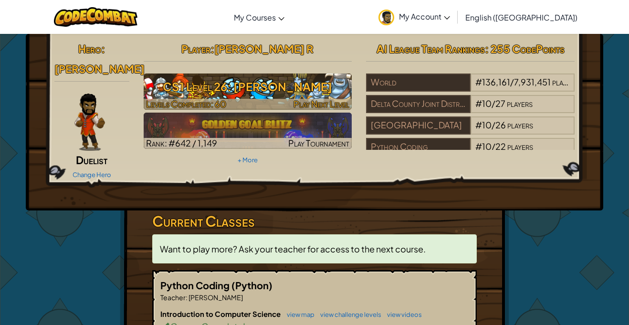
click at [211, 92] on h3 "CS1 Level 26: [PERSON_NAME]" at bounding box center [248, 86] width 209 height 21
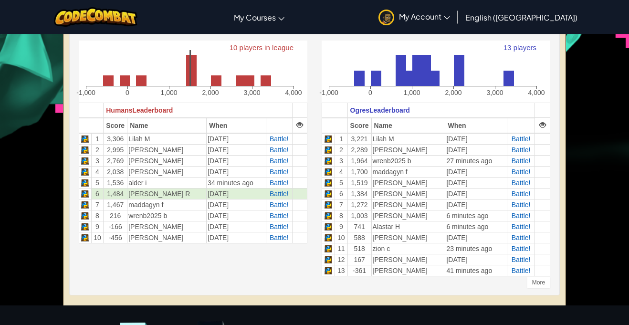
scroll to position [247, 0]
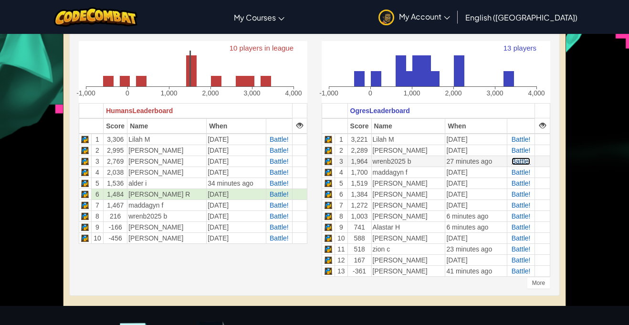
click at [518, 163] on span "Battle!" at bounding box center [521, 161] width 19 height 8
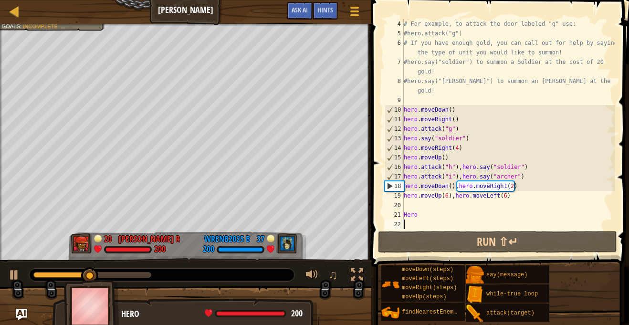
scroll to position [38, 0]
click at [424, 218] on div "# For example, to attack the door labeled "g" use: #hero.attack("g") # If you h…" at bounding box center [508, 133] width 213 height 229
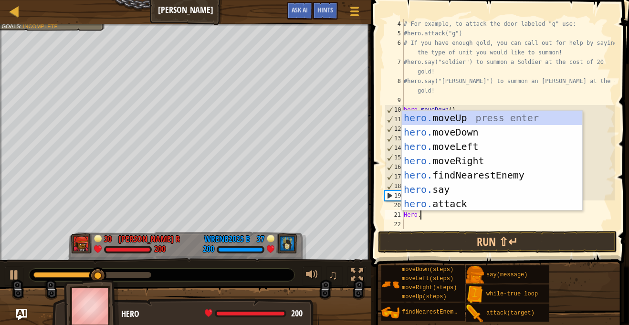
scroll to position [4, 2]
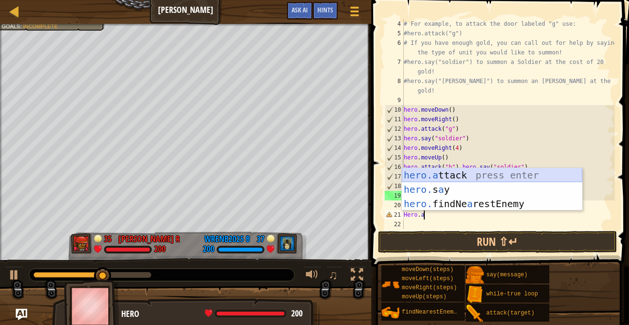
click at [477, 176] on div "hero.a ttack press enter hero. s a y press enter hero. findNe a restEnemy press…" at bounding box center [492, 204] width 180 height 72
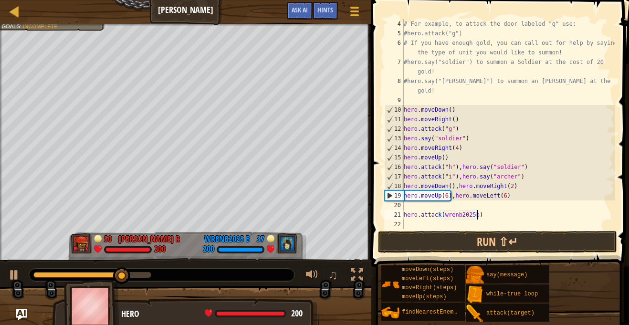
scroll to position [4, 10]
click at [446, 218] on div "# For example, to attack the door labeled "g" use: #hero.attack("g") # If you h…" at bounding box center [508, 133] width 213 height 229
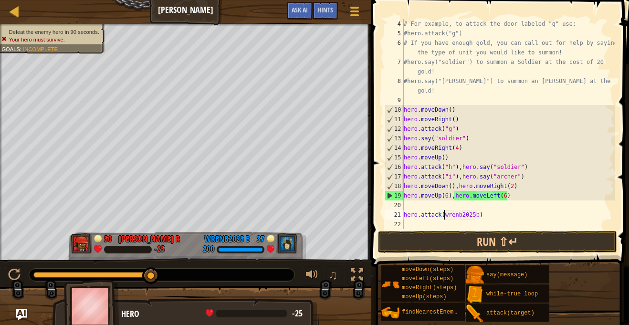
click at [484, 216] on div "# For example, to attack the door labeled "g" use: #hero.attack("g") # If you h…" at bounding box center [508, 133] width 213 height 229
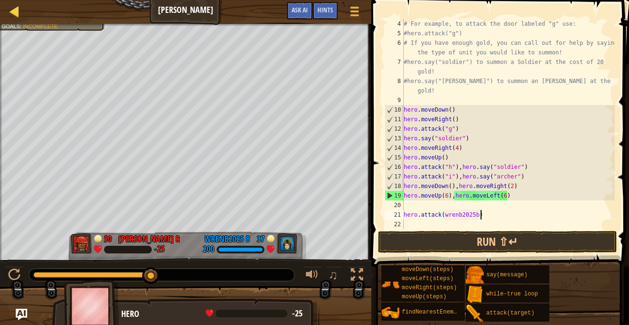
type textarea "hero.attack(wrenb2025b)"
click at [15, 6] on div at bounding box center [15, 11] width 12 height 12
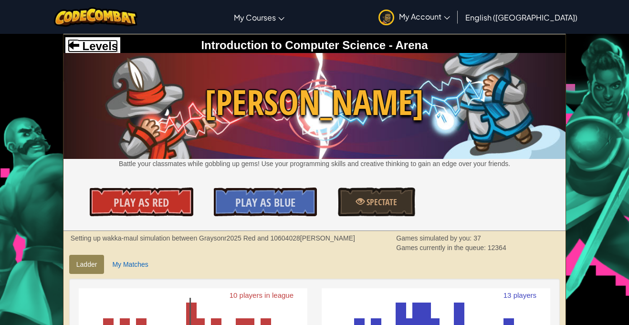
click at [94, 43] on span "Levels" at bounding box center [98, 46] width 39 height 13
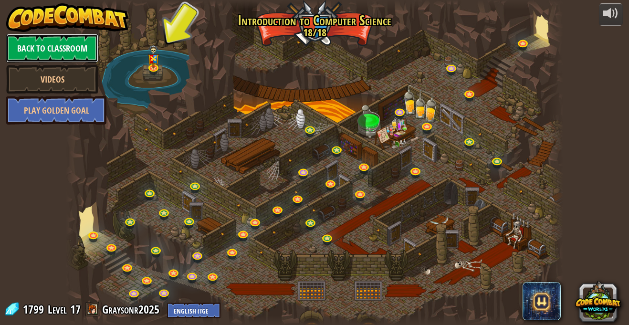
click at [84, 57] on link "Back to Classroom" at bounding box center [52, 48] width 92 height 29
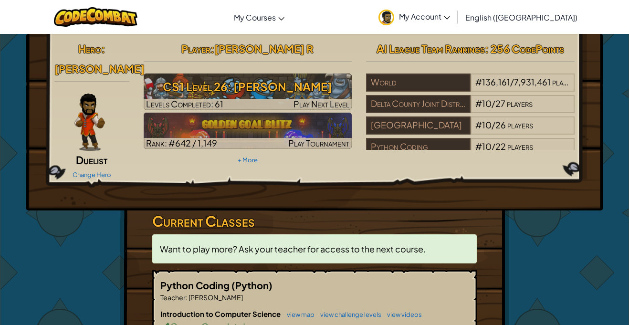
scroll to position [21, 0]
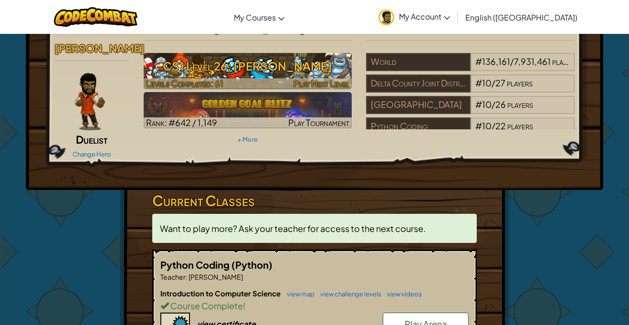
click at [185, 71] on h3 "CS1 Level 26: [PERSON_NAME]" at bounding box center [248, 65] width 209 height 21
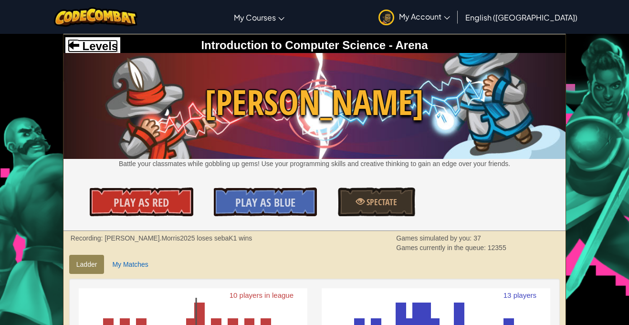
click at [109, 46] on span "Levels" at bounding box center [98, 46] width 39 height 13
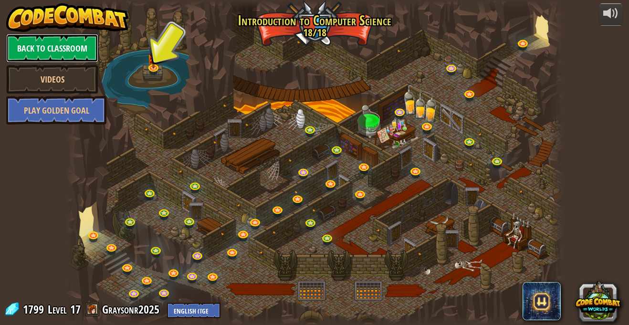
click at [74, 51] on link "Back to Classroom" at bounding box center [52, 48] width 92 height 29
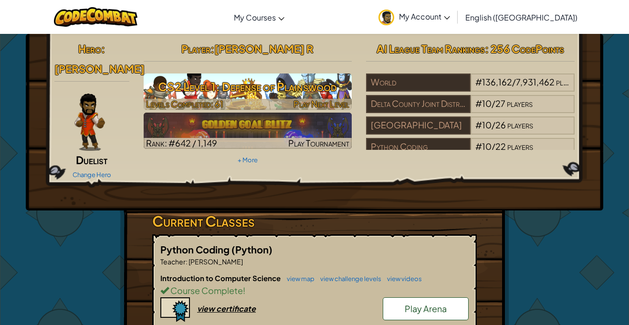
click at [283, 91] on h3 "CS2 Level 1: Defense of Plainswood" at bounding box center [248, 86] width 209 height 21
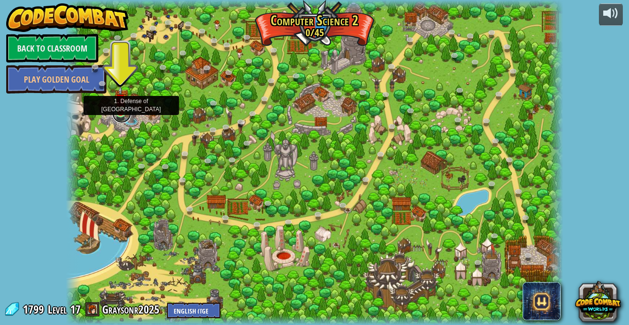
click at [122, 113] on link at bounding box center [121, 113] width 19 height 19
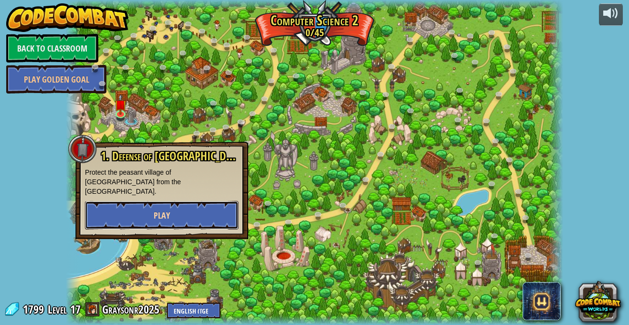
click at [184, 201] on button "Play" at bounding box center [162, 215] width 154 height 29
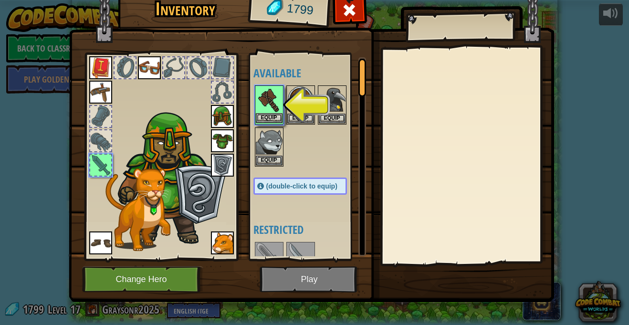
click at [272, 109] on img at bounding box center [269, 99] width 27 height 27
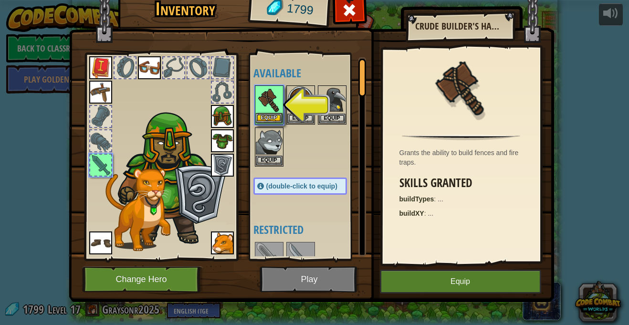
click at [272, 109] on img at bounding box center [269, 99] width 27 height 27
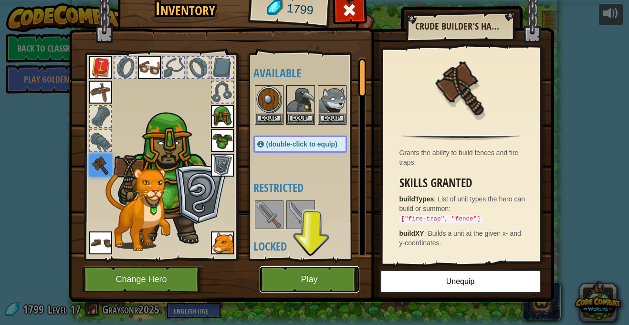
click at [325, 280] on button "Play" at bounding box center [310, 279] width 100 height 26
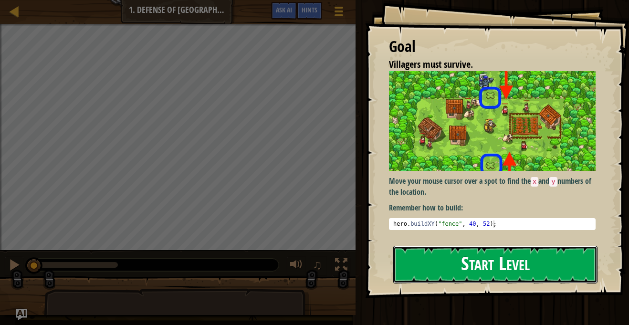
click at [422, 259] on button "Start Level" at bounding box center [495, 265] width 204 height 38
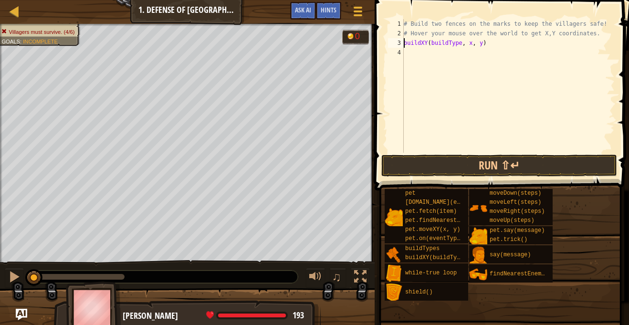
click at [460, 45] on div "# Build two fences on the marks to keep the villagers safe! # Hover your mouse …" at bounding box center [508, 95] width 213 height 153
click at [457, 44] on div "# Build two fences on the marks to keep the villagers safe! # Hover your mouse …" at bounding box center [508, 95] width 213 height 153
click at [469, 45] on div "# Build two fences on the marks to keep the villagers safe! # Hover your mouse …" at bounding box center [508, 95] width 213 height 153
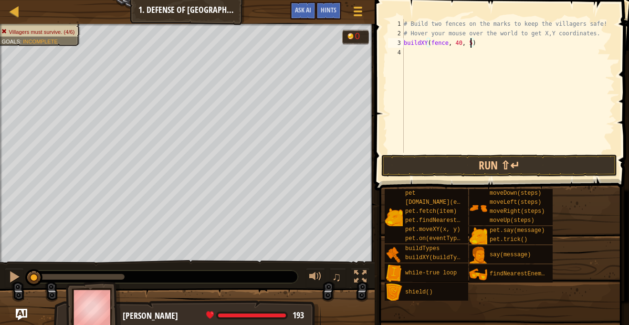
type textarea "buildXY(fence, 40, 52)"
click at [411, 51] on div "# Build two fences on the marks to keep the villagers safe! # Hover your mouse …" at bounding box center [508, 95] width 213 height 153
click at [406, 53] on div "# Build two fences on the marks to keep the villagers safe! # Hover your mouse …" at bounding box center [508, 86] width 213 height 134
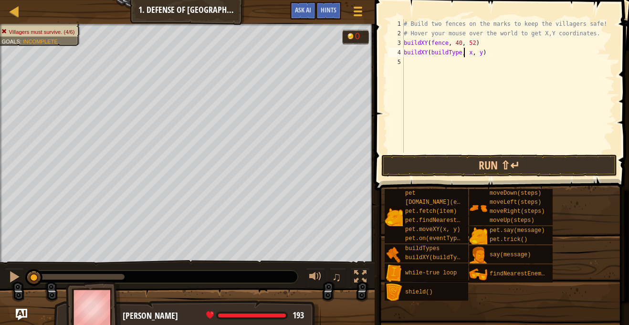
click at [462, 54] on div "# Build two fences on the marks to keep the villagers safe! # Hover your mouse …" at bounding box center [508, 95] width 213 height 153
click at [458, 55] on div "# Build two fences on the marks to keep the villagers safe! # Hover your mouse …" at bounding box center [508, 95] width 213 height 153
click at [471, 57] on div "# Build two fences on the marks to keep the villagers safe! # Hover your mouse …" at bounding box center [508, 95] width 213 height 153
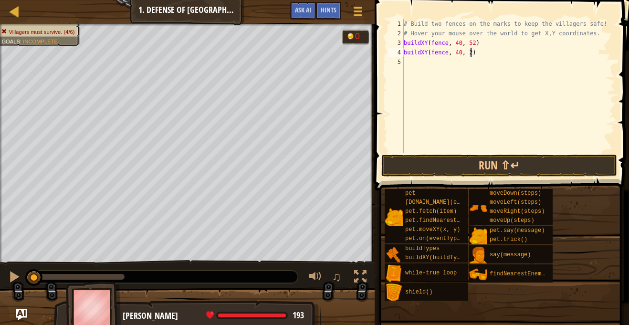
scroll to position [4, 10]
click at [411, 170] on button "Run ⇧↵" at bounding box center [499, 166] width 236 height 22
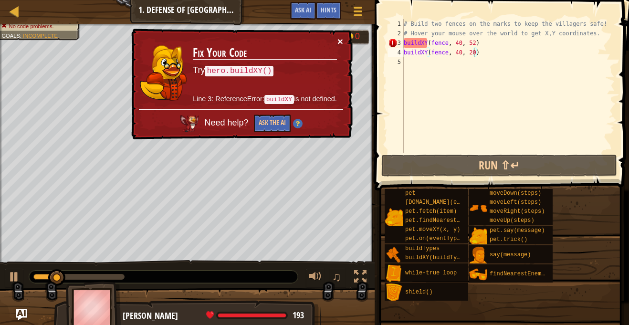
click at [339, 43] on button "×" at bounding box center [340, 41] width 6 height 10
click at [404, 43] on div "# Build two fences on the marks to keep the villagers safe! # Hover your mouse …" at bounding box center [508, 95] width 213 height 153
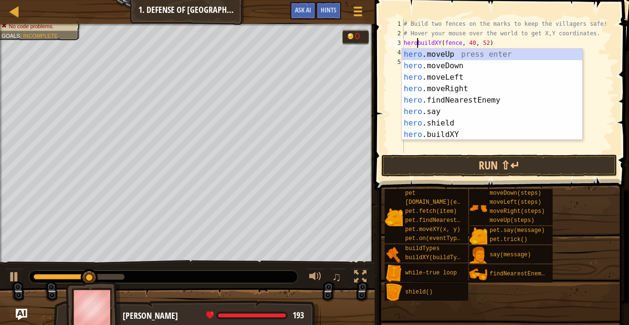
scroll to position [4, 2]
click at [514, 46] on div "# Build two fences on the marks to keep the villagers safe! # Hover your mouse …" at bounding box center [508, 95] width 213 height 153
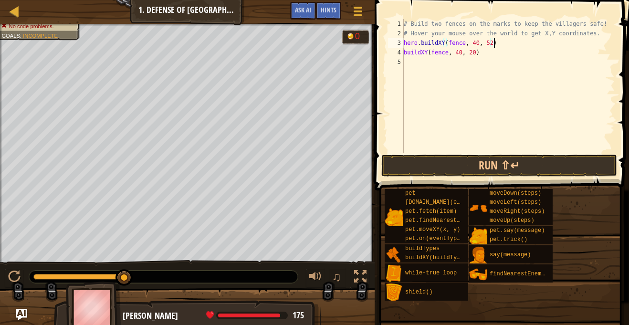
click at [405, 53] on div "# Build two fences on the marks to keep the villagers safe! # Hover your mouse …" at bounding box center [508, 95] width 213 height 153
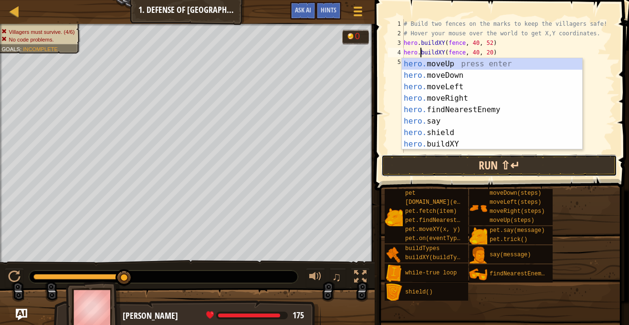
click at [429, 172] on button "Run ⇧↵" at bounding box center [499, 166] width 236 height 22
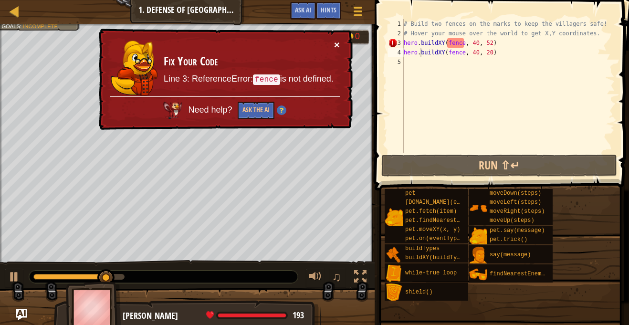
click at [338, 43] on button "×" at bounding box center [337, 45] width 6 height 10
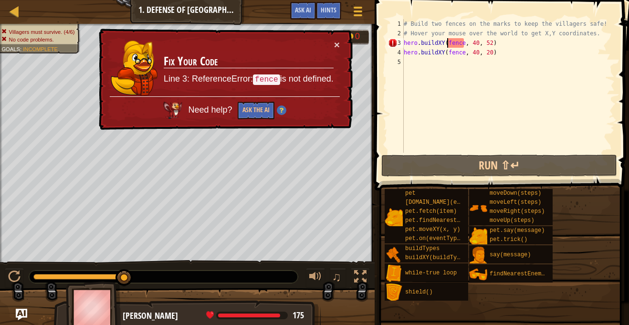
click at [448, 44] on div "# Build two fences on the marks to keep the villagers safe! # Hover your mouse …" at bounding box center [508, 95] width 213 height 153
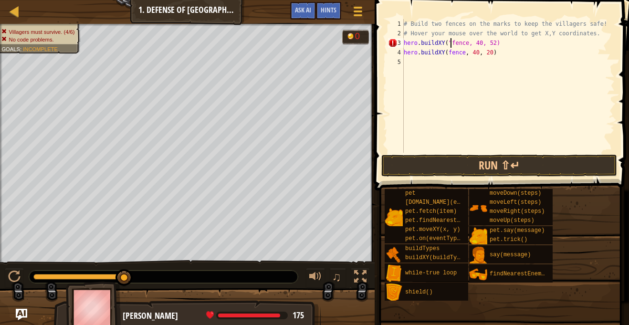
click at [466, 45] on div "# Build two fences on the marks to keep the villagers safe! # Hover your mouse …" at bounding box center [508, 95] width 213 height 153
click at [465, 54] on div "# Build two fences on the marks to keep the villagers safe! # Hover your mouse …" at bounding box center [508, 95] width 213 height 153
type textarea "hero.buildXY("fence", 40, 20)"
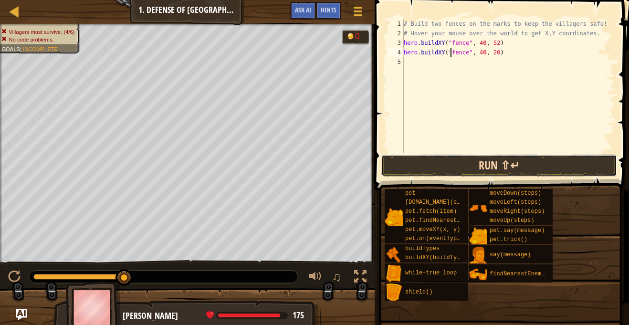
click at [475, 168] on button "Run ⇧↵" at bounding box center [499, 166] width 236 height 22
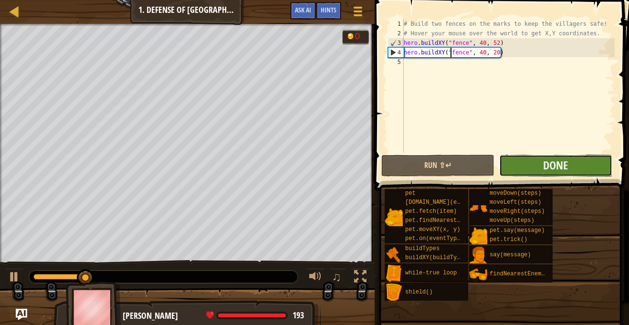
click at [506, 164] on button "Done" at bounding box center [555, 166] width 113 height 22
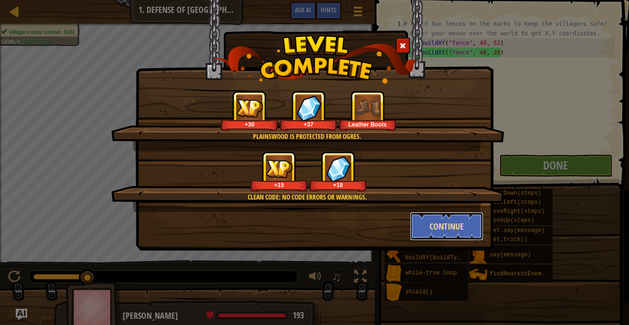
click at [440, 222] on button "Continue" at bounding box center [447, 226] width 74 height 29
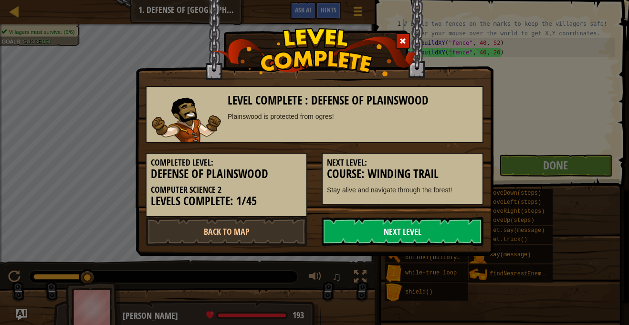
click at [428, 230] on link "Next Level" at bounding box center [403, 231] width 162 height 29
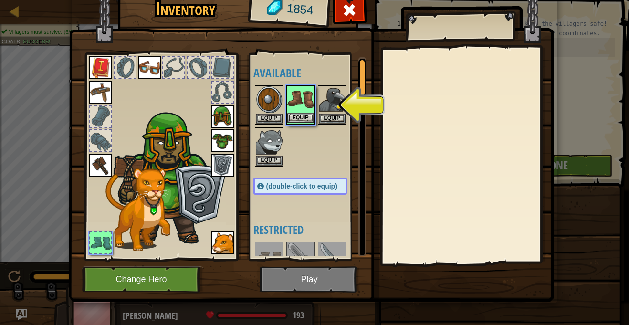
click at [303, 107] on img at bounding box center [300, 99] width 27 height 27
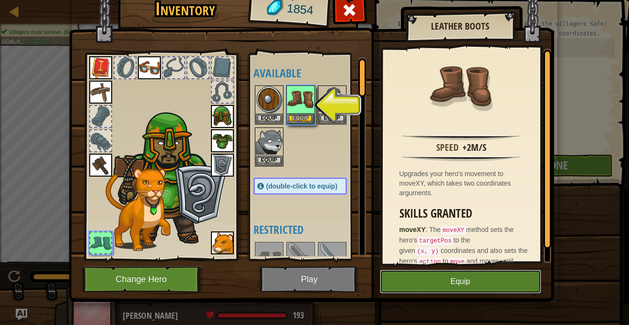
click at [411, 270] on button "Equip" at bounding box center [460, 282] width 161 height 24
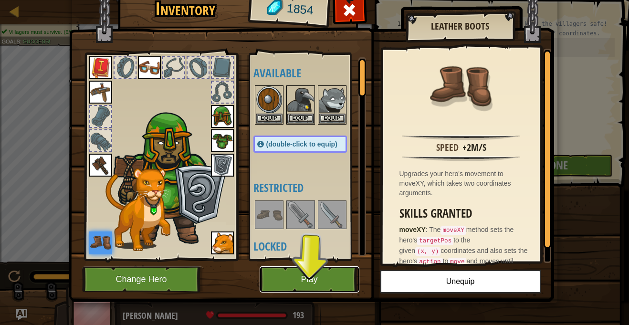
click at [320, 284] on button "Play" at bounding box center [310, 279] width 100 height 26
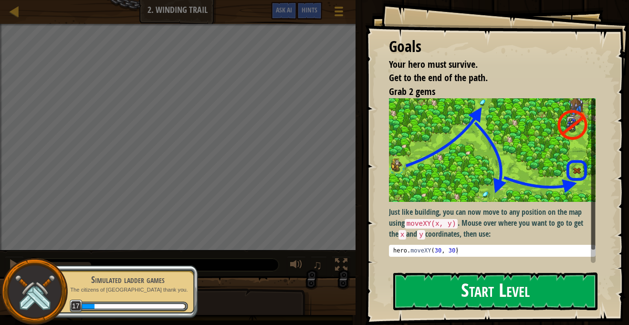
click at [445, 292] on button "Start Level" at bounding box center [495, 291] width 204 height 38
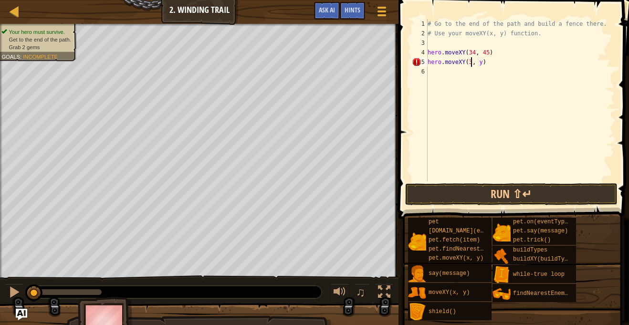
scroll to position [4, 7]
type textarea "hero.moveXY(36, 60)"
type textarea "hero.moveXY(47, 21)"
click at [490, 74] on div "# Go to the end of the path and build a fence there. # Use your moveXY(x, y) fu…" at bounding box center [520, 109] width 189 height 181
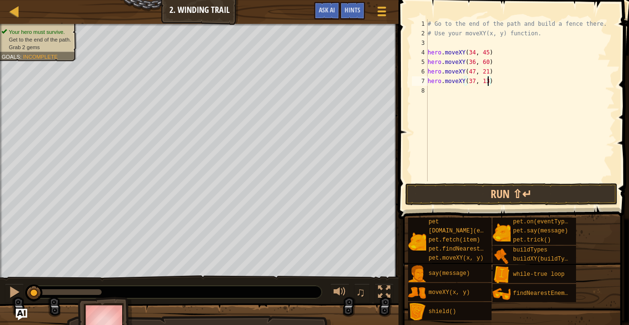
type textarea "hero.moveXY(47, 21)"
click at [438, 93] on div "# Go to the end of the path and build a fence there. # Use your moveXY(x, y) fu…" at bounding box center [520, 109] width 189 height 181
type textarea "hero.moveXY(47, 21)"
click at [434, 102] on div "# Go to the end of the path and build a fence there. # Use your moveXY(x, y) fu…" at bounding box center [520, 109] width 189 height 181
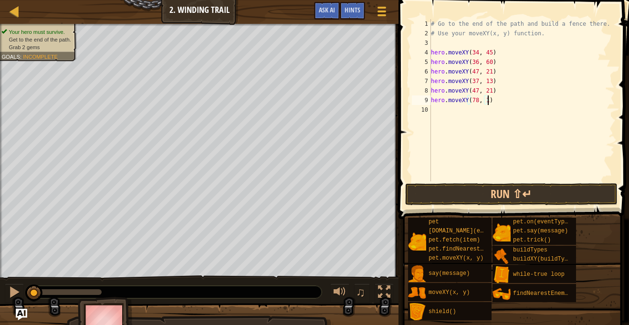
scroll to position [4, 9]
type textarea "hero.moveXY(78, 19)"
click at [432, 199] on button "Run ⇧↵" at bounding box center [511, 194] width 212 height 22
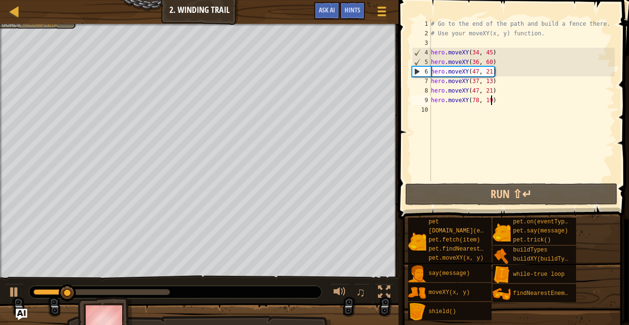
click at [441, 110] on div "# Go to the end of the path and build a fence there. # Use your moveXY(x, y) fu…" at bounding box center [522, 109] width 186 height 181
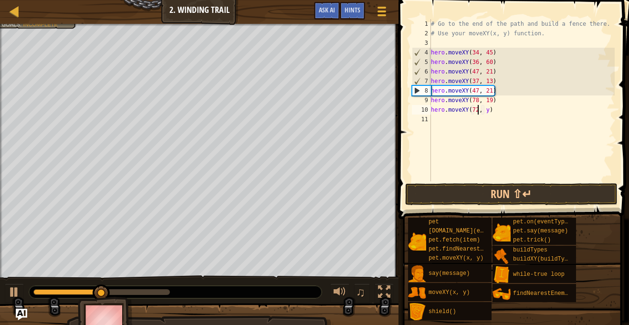
scroll to position [4, 7]
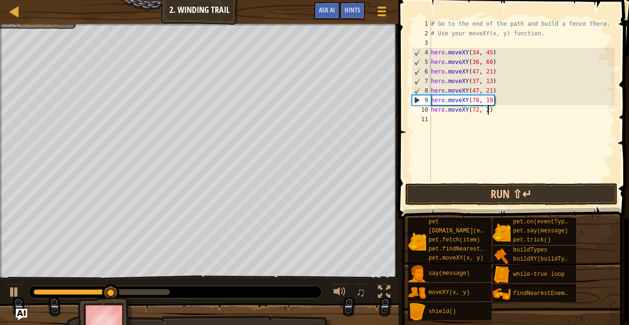
type textarea "hero.moveXY(72, 25)"
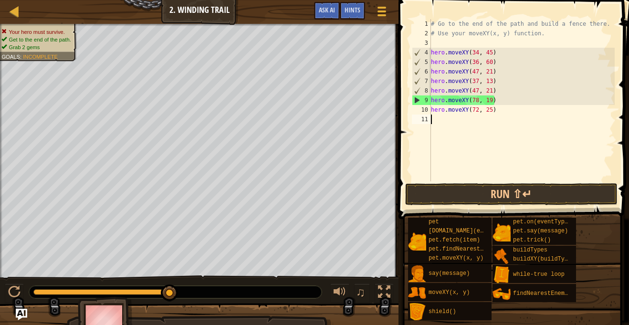
click at [433, 119] on div "# Go to the end of the path and build a fence there. # Use your moveXY(x, y) fu…" at bounding box center [522, 109] width 186 height 181
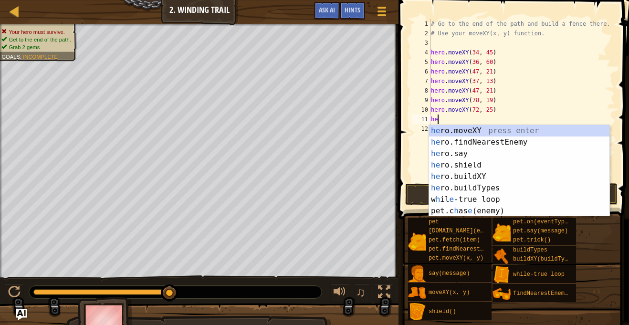
scroll to position [4, 0]
type textarea "h"
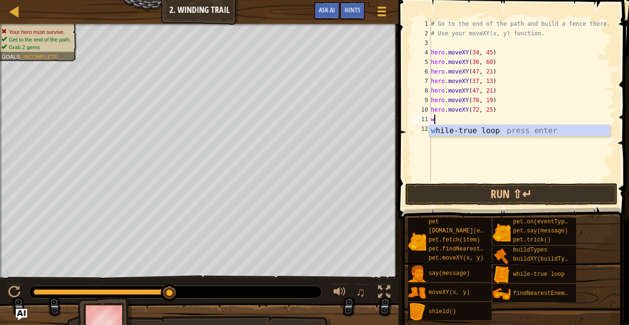
type textarea "wh"
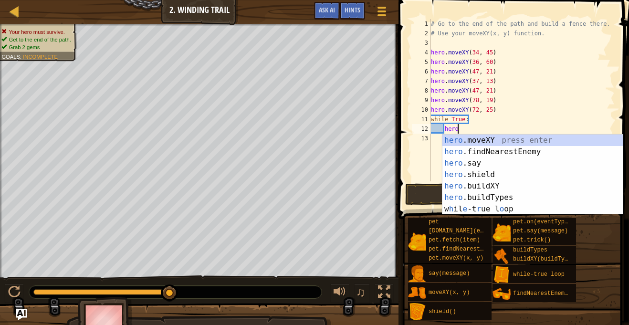
type textarea "heroa"
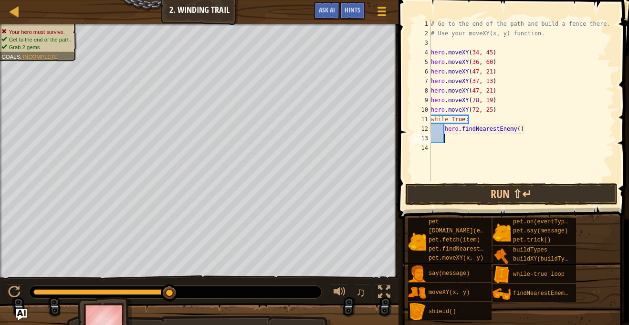
scroll to position [4, 1]
click at [464, 189] on button "Run ⇧↵" at bounding box center [511, 194] width 212 height 22
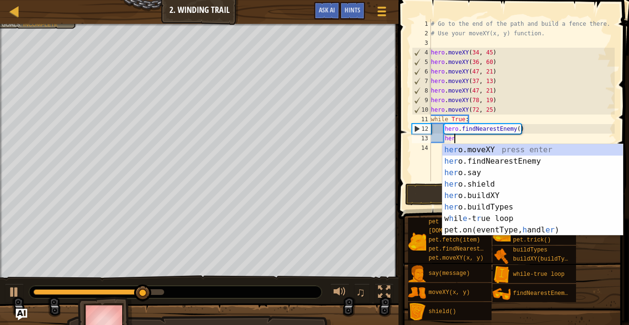
scroll to position [4, 3]
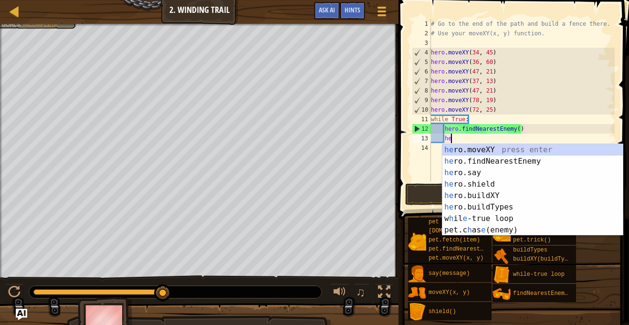
type textarea "h"
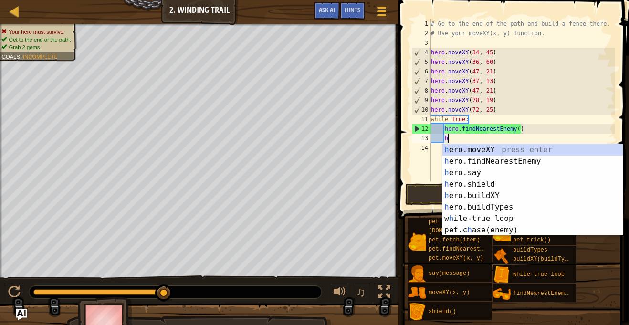
scroll to position [4, 1]
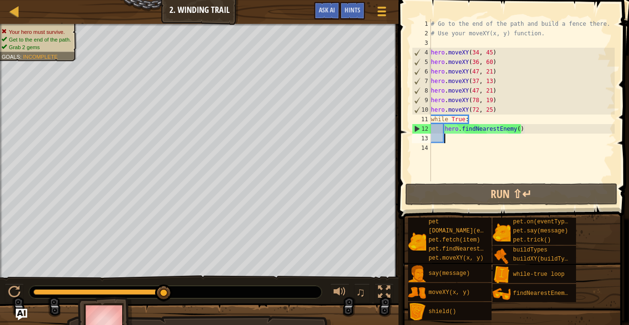
click at [496, 112] on div "# Go to the end of the path and build a fence there. # Use your moveXY(x, y) fu…" at bounding box center [522, 109] width 186 height 181
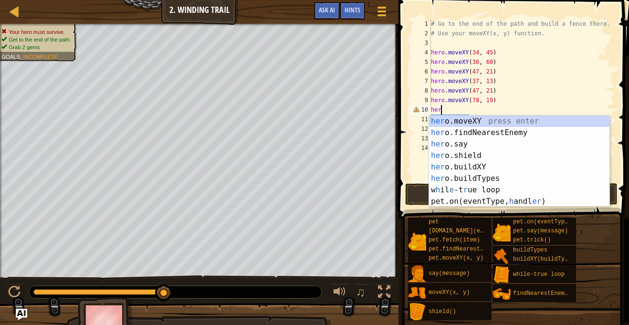
scroll to position [4, 0]
type textarea "h"
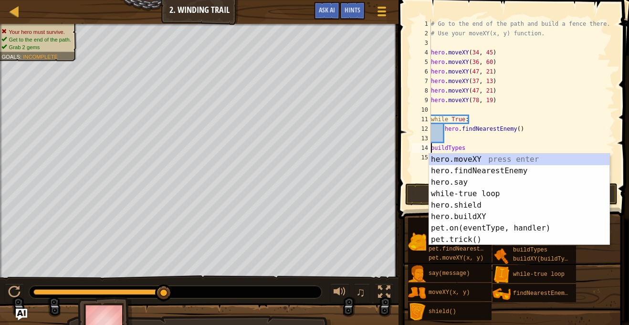
click at [466, 149] on div "# Go to the end of the path and build a fence there. # Use your moveXY(x, y) fu…" at bounding box center [522, 109] width 186 height 181
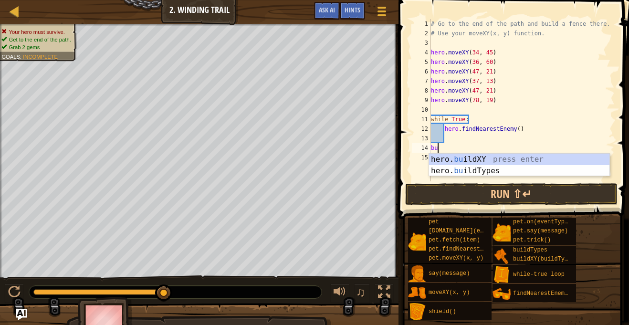
type textarea "b"
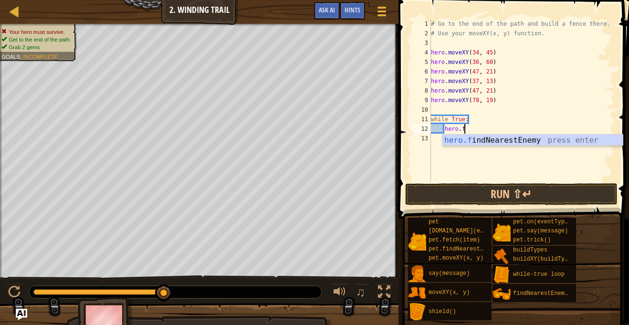
type textarea "h"
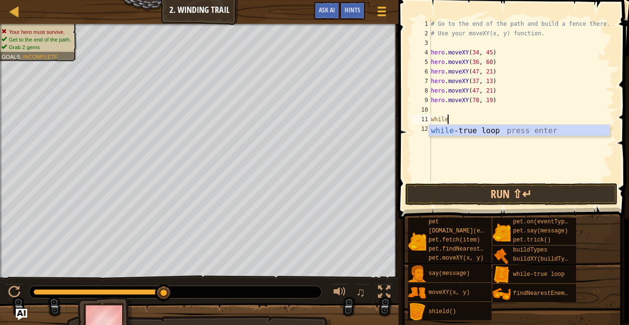
type textarea "w"
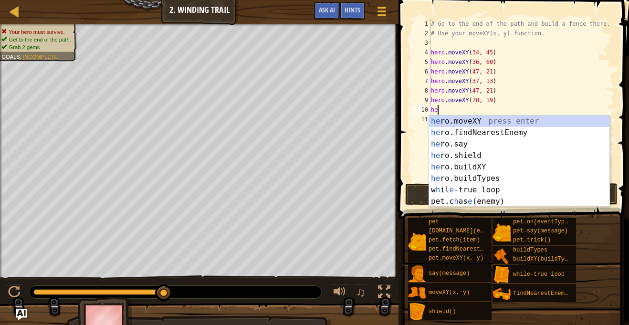
scroll to position [4, 1]
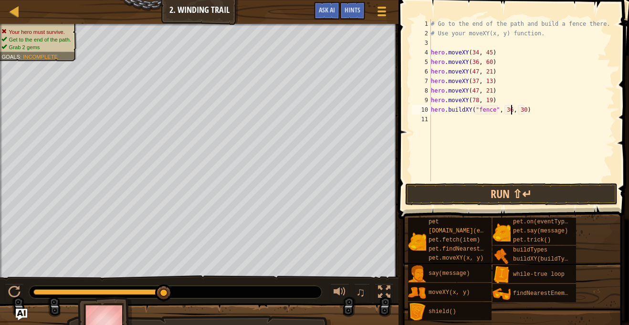
click at [511, 110] on div "# Go to the end of the path and build a fence there. # Use your moveXY(x, y) fu…" at bounding box center [522, 109] width 186 height 181
click at [524, 107] on div "# Go to the end of the path and build a fence there. # Use your moveXY(x, y) fu…" at bounding box center [522, 109] width 186 height 181
type textarea "hero.buildXY("fence", 72, 25)"
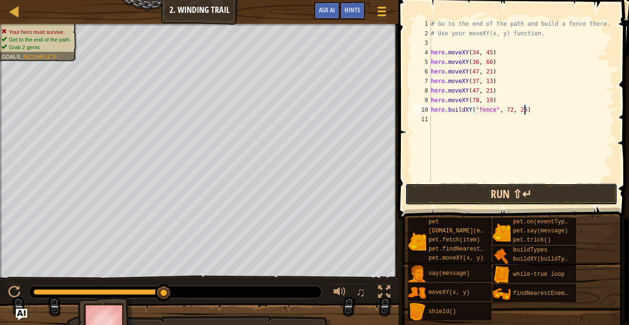
click at [486, 192] on button "Run ⇧↵" at bounding box center [511, 194] width 212 height 22
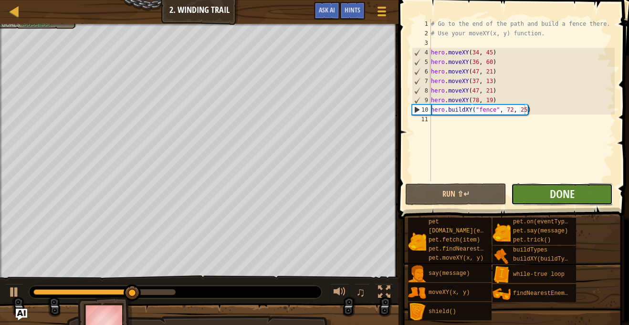
click at [531, 192] on button "Done" at bounding box center [561, 194] width 101 height 22
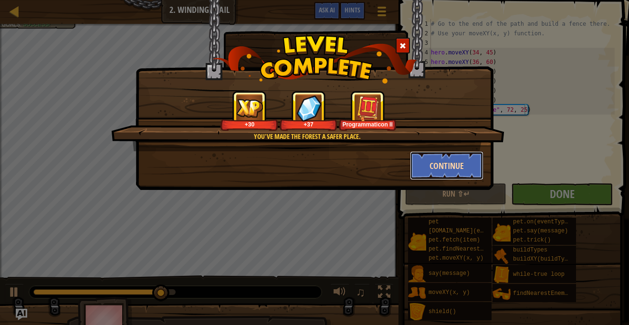
click at [436, 164] on button "Continue" at bounding box center [447, 165] width 74 height 29
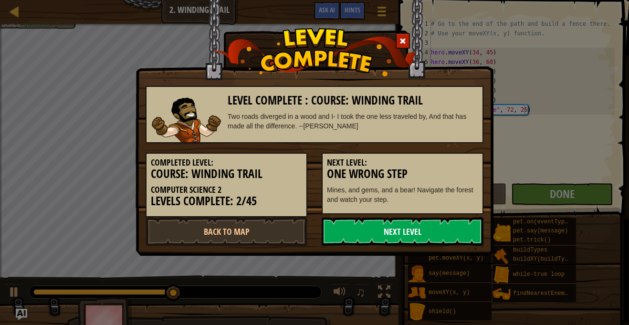
click at [419, 238] on link "Next Level" at bounding box center [403, 231] width 162 height 29
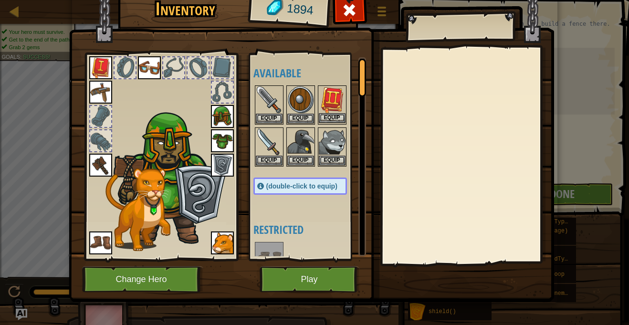
click at [327, 105] on img at bounding box center [332, 99] width 27 height 27
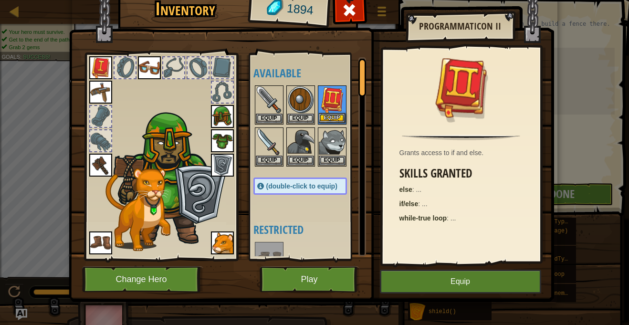
click at [327, 105] on img at bounding box center [332, 99] width 27 height 27
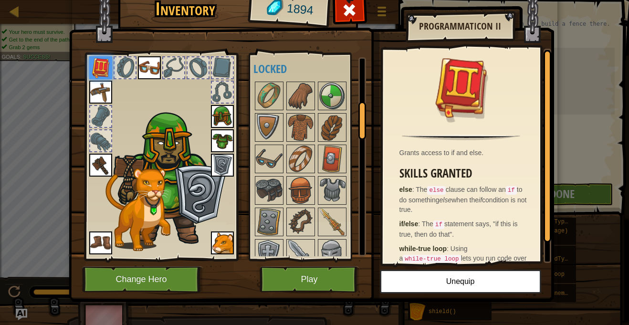
scroll to position [245, 0]
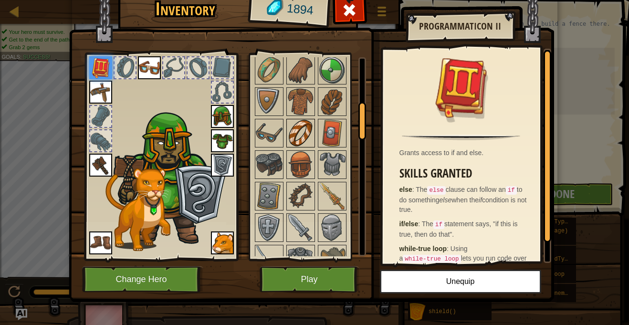
click at [302, 135] on img at bounding box center [300, 133] width 27 height 27
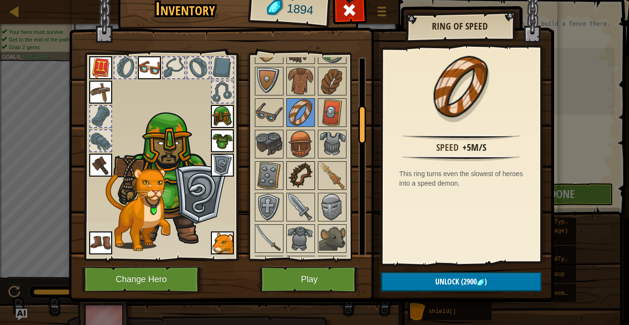
scroll to position [265, 0]
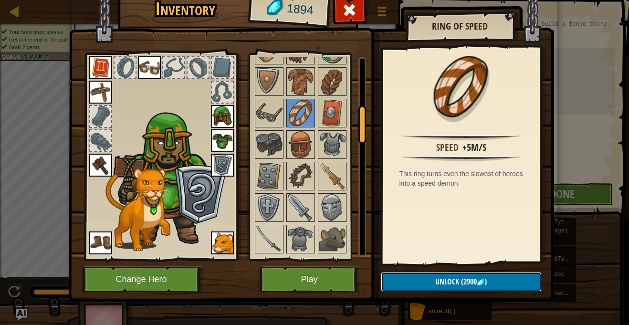
click at [413, 282] on button "Unlock (2900 )" at bounding box center [461, 282] width 161 height 20
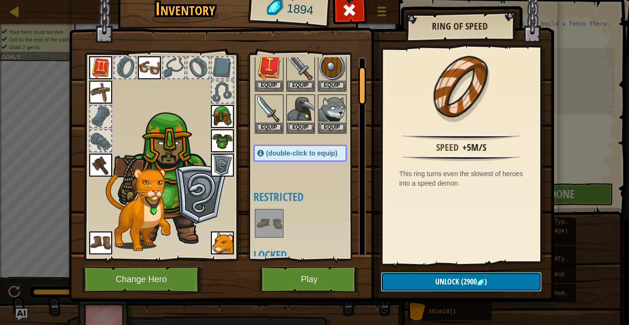
scroll to position [21, 0]
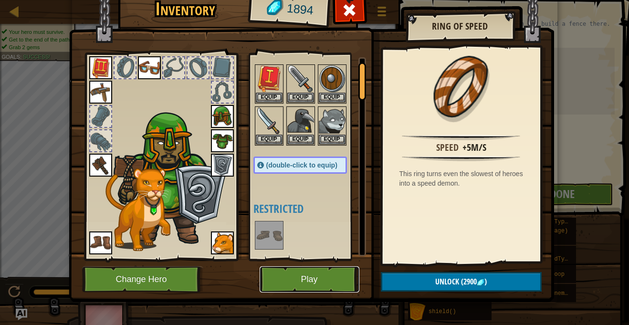
click at [320, 277] on button "Play" at bounding box center [310, 279] width 100 height 26
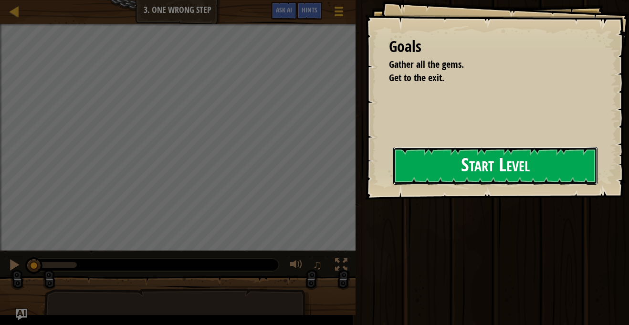
click at [450, 169] on button "Start Level" at bounding box center [495, 166] width 204 height 38
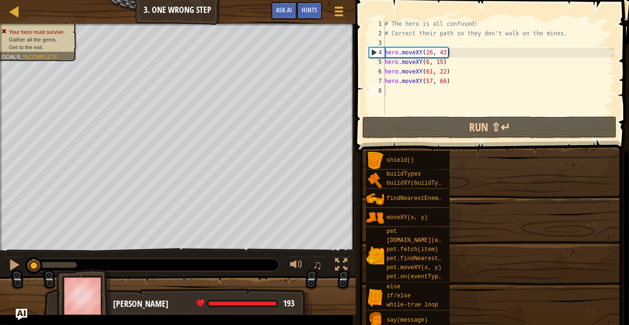
click at [471, 179] on div "shield() buildTypes buildXY(buildType, x, y) findNearestEnemy() moveXY(x, y) pe…" at bounding box center [494, 249] width 257 height 198
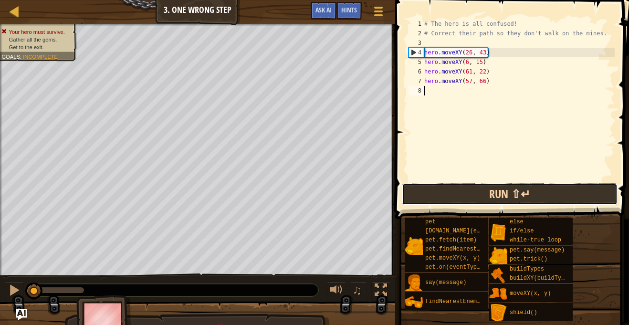
click at [474, 187] on button "Run ⇧↵" at bounding box center [510, 194] width 216 height 22
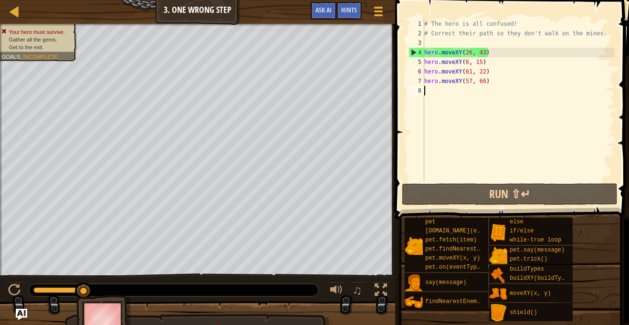
click at [474, 181] on div "# The hero is all confused! # Correct their path so they don't walk on the mine…" at bounding box center [518, 109] width 192 height 181
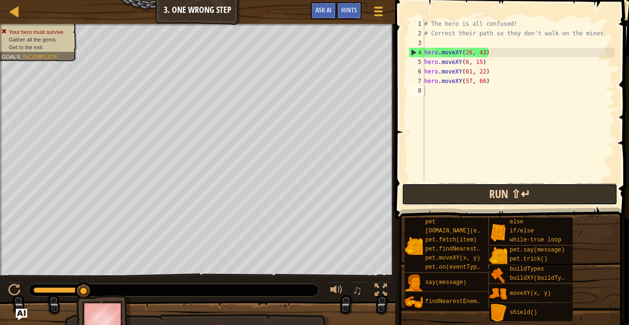
click at [477, 193] on button "Run ⇧↵" at bounding box center [510, 194] width 216 height 22
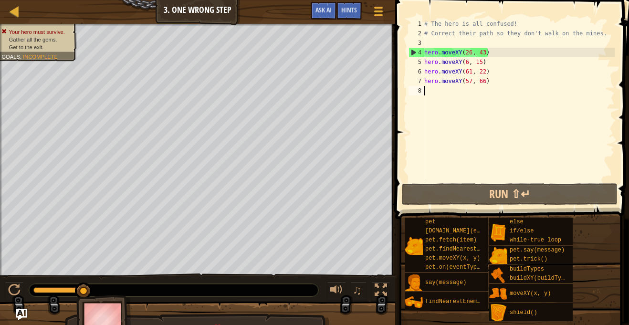
click at [470, 53] on div "# The hero is all confused! # Correct their path so they don't walk on the mine…" at bounding box center [518, 109] width 192 height 181
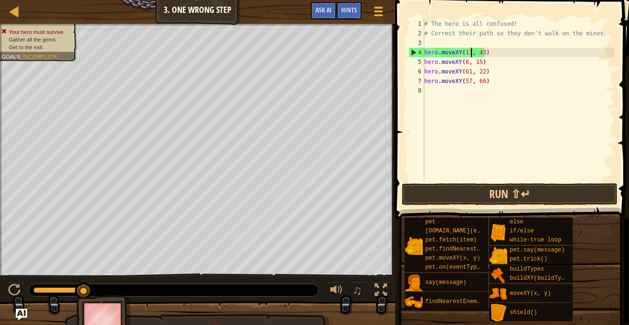
scroll to position [4, 7]
click at [483, 51] on div "# The hero is all confused! # Correct their path so they don't walk on the mine…" at bounding box center [518, 109] width 192 height 181
click at [469, 65] on div "# The hero is all confused! # Correct their path so they don't walk on the mine…" at bounding box center [518, 109] width 192 height 181
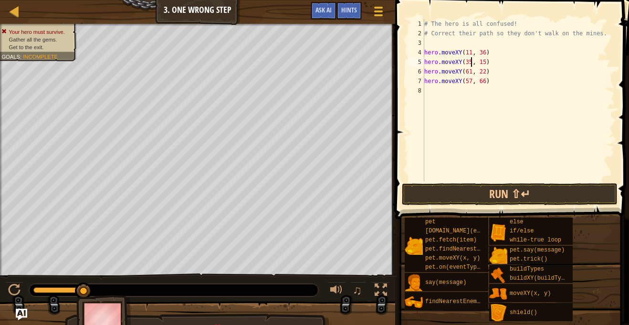
click at [483, 63] on div "# The hero is all confused! # Correct their path so they don't walk on the mine…" at bounding box center [518, 109] width 192 height 181
click at [472, 72] on div "# The hero is all confused! # Correct their path so they don't walk on the mine…" at bounding box center [518, 109] width 192 height 181
click at [484, 72] on div "# The hero is all confused! # Correct their path so they don't walk on the mine…" at bounding box center [518, 109] width 192 height 181
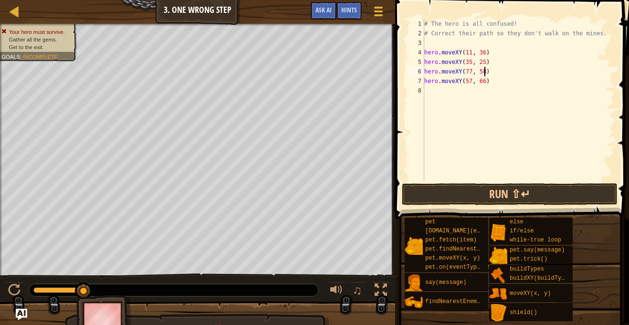
scroll to position [4, 9]
click at [472, 81] on div "# The hero is all confused! # Correct their path so they don't walk on the mine…" at bounding box center [518, 109] width 192 height 181
click at [483, 81] on div "# The hero is all confused! # Correct their path so they don't walk on the mine…" at bounding box center [518, 109] width 192 height 181
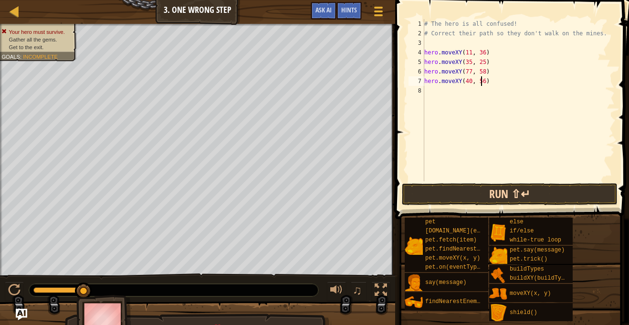
type textarea "hero.moveXY(40, 56)"
click at [488, 189] on button "Run ⇧↵" at bounding box center [510, 194] width 216 height 22
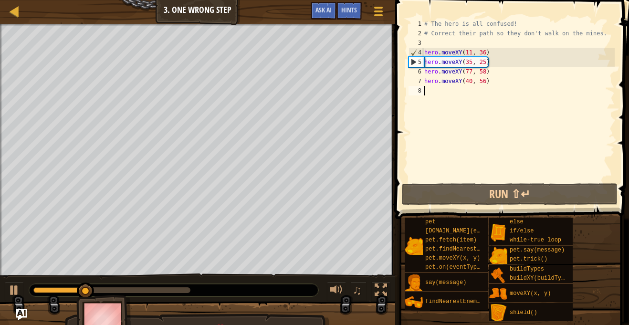
click at [429, 88] on div "# The hero is all confused! # Correct their path so they don't walk on the mine…" at bounding box center [518, 109] width 192 height 181
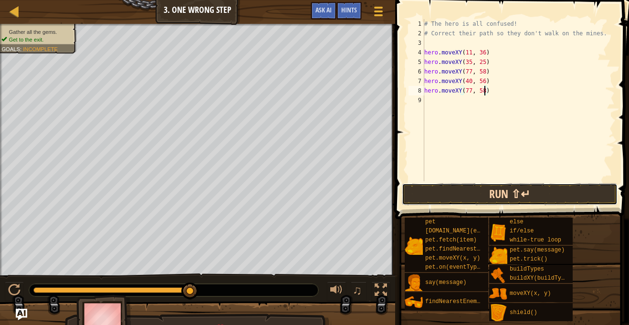
click at [436, 196] on button "Run ⇧↵" at bounding box center [510, 194] width 216 height 22
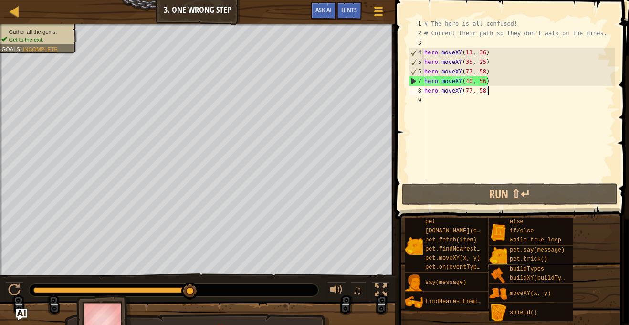
click at [487, 92] on div "# The hero is all confused! # Correct their path so they don't walk on the mine…" at bounding box center [518, 109] width 192 height 181
click at [412, 80] on div "7" at bounding box center [416, 81] width 15 height 10
type textarea "hero.moveXY(40, 56)"
click at [431, 112] on div "# The hero is all confused! # Correct their path so they don't walk on the mine…" at bounding box center [518, 109] width 192 height 181
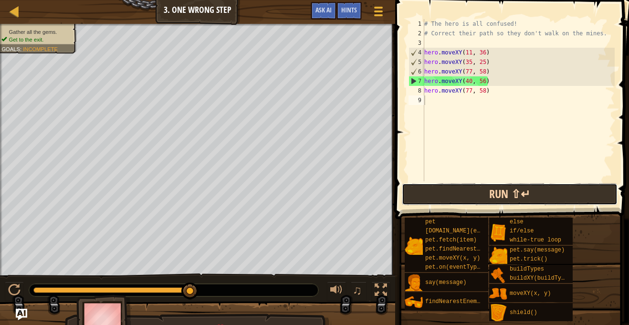
click at [450, 191] on button "Run ⇧↵" at bounding box center [510, 194] width 216 height 22
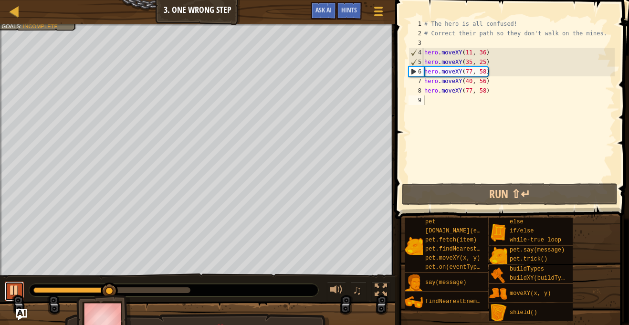
click at [18, 292] on div at bounding box center [14, 290] width 12 height 12
click at [471, 72] on div "# The hero is all confused! # Correct their path so they don't walk on the mine…" at bounding box center [518, 109] width 192 height 181
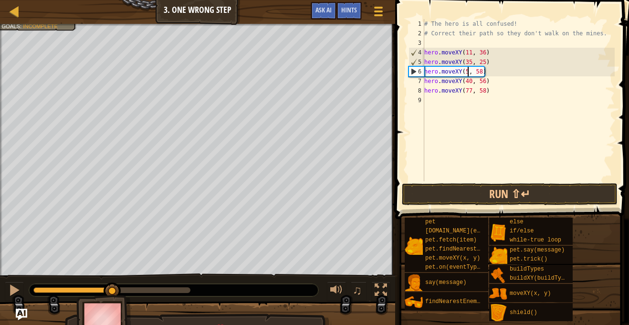
scroll to position [4, 7]
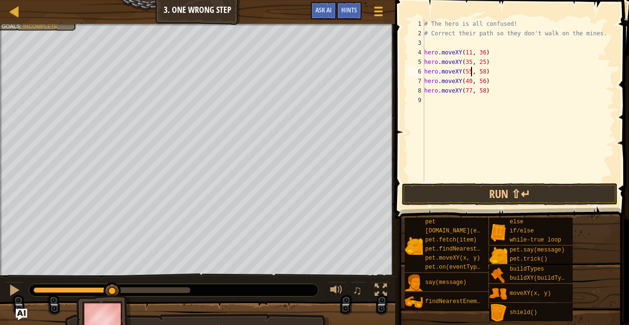
click at [485, 73] on div "# The hero is all confused! # Correct their path so they don't walk on the mine…" at bounding box center [518, 109] width 192 height 181
type textarea "hero.moveXY(55, 41)"
click at [444, 189] on button "Run ⇧↵" at bounding box center [510, 194] width 216 height 22
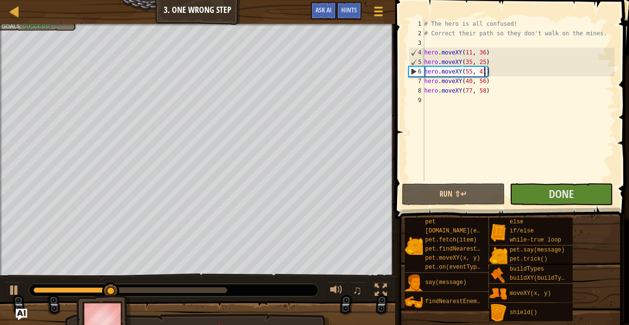
click at [550, 205] on span at bounding box center [512, 95] width 241 height 247
click at [549, 202] on button "Done" at bounding box center [561, 194] width 103 height 22
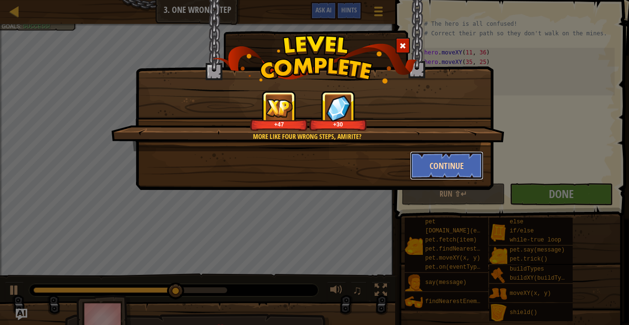
click at [441, 174] on button "Continue" at bounding box center [447, 165] width 74 height 29
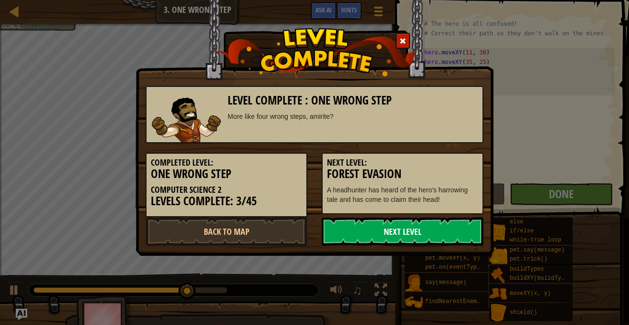
click at [423, 229] on link "Next Level" at bounding box center [403, 231] width 162 height 29
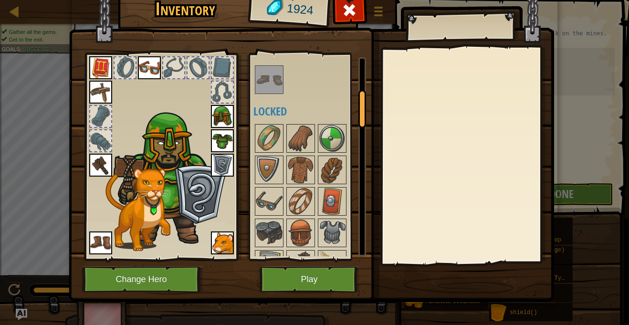
scroll to position [206, 0]
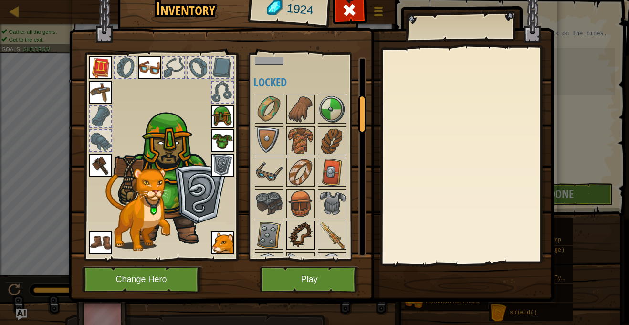
click at [299, 237] on img at bounding box center [300, 235] width 27 height 27
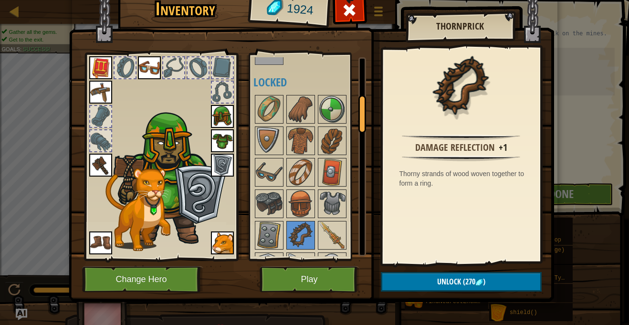
click at [199, 72] on div at bounding box center [198, 67] width 21 height 21
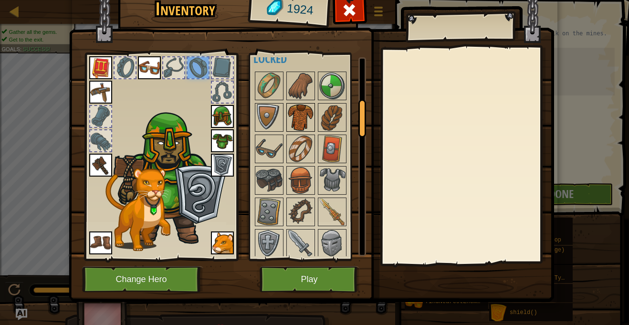
scroll to position [230, 0]
click at [269, 90] on img at bounding box center [269, 85] width 27 height 27
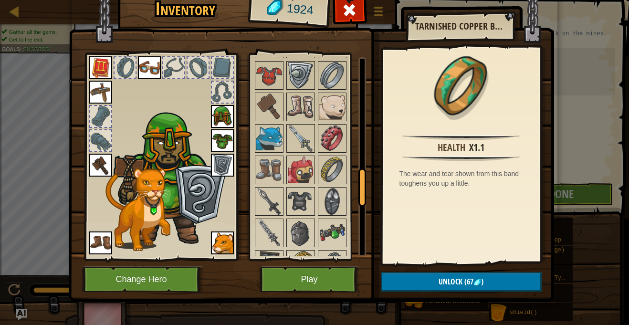
scroll to position [621, 0]
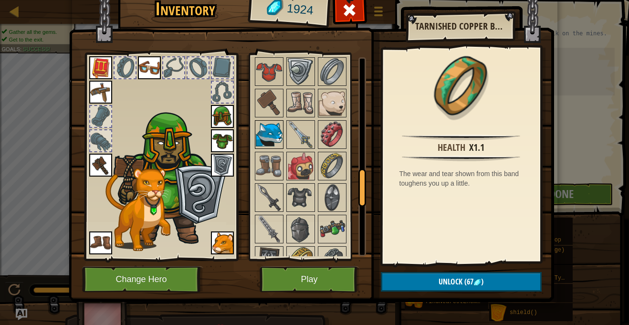
click at [267, 134] on img at bounding box center [269, 134] width 27 height 27
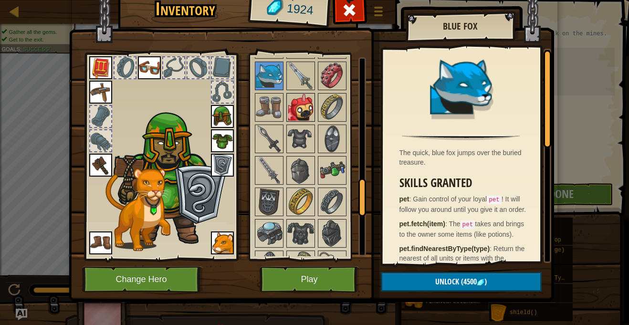
scroll to position [925, 0]
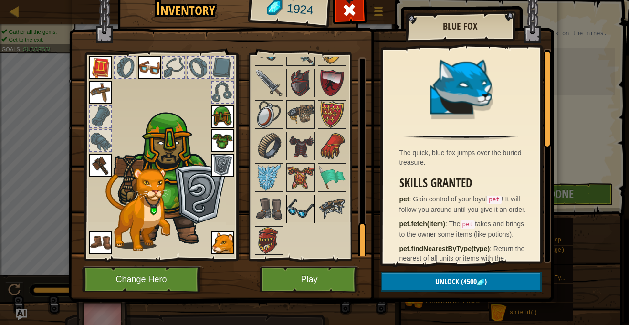
click at [301, 213] on img at bounding box center [300, 209] width 27 height 27
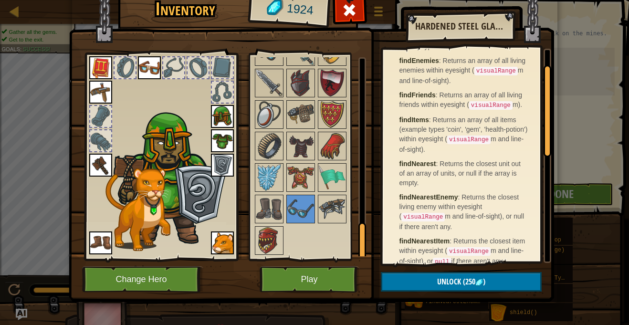
scroll to position [0, 0]
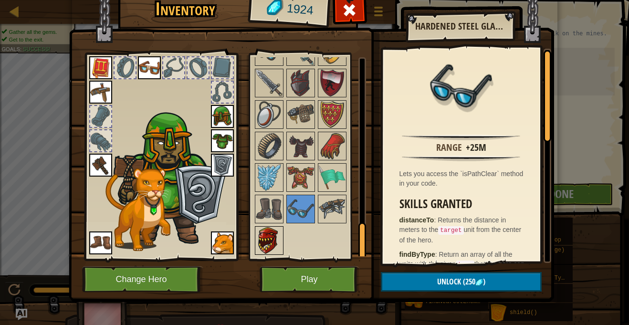
click at [270, 243] on img at bounding box center [269, 240] width 27 height 27
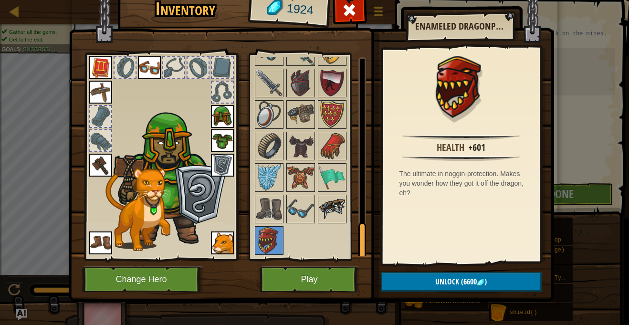
click at [342, 211] on img at bounding box center [332, 209] width 27 height 27
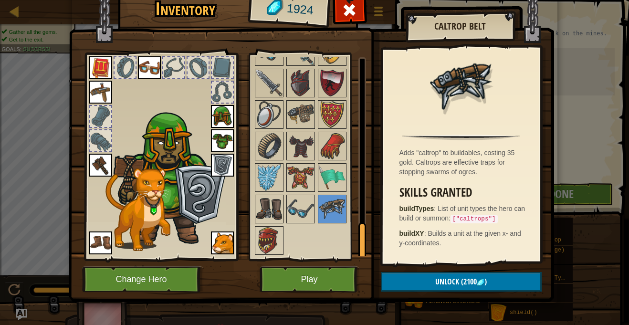
click at [272, 209] on img at bounding box center [269, 209] width 27 height 27
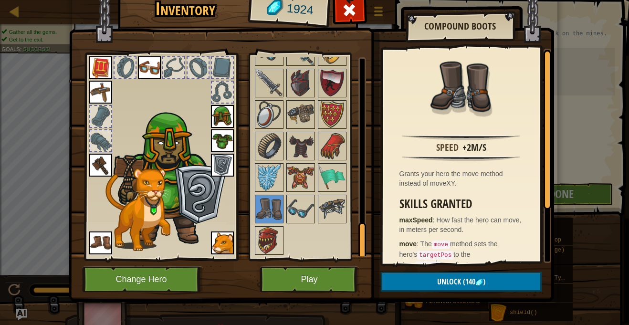
click at [103, 243] on img at bounding box center [100, 242] width 23 height 23
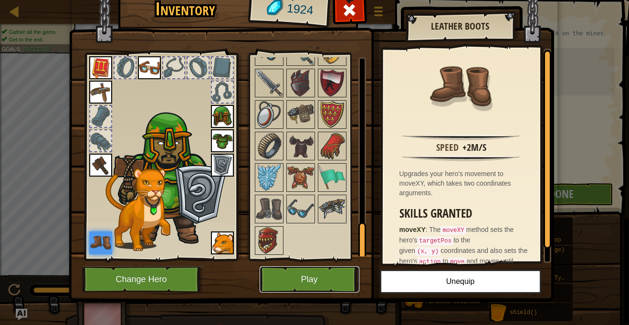
click at [314, 272] on button "Play" at bounding box center [310, 279] width 100 height 26
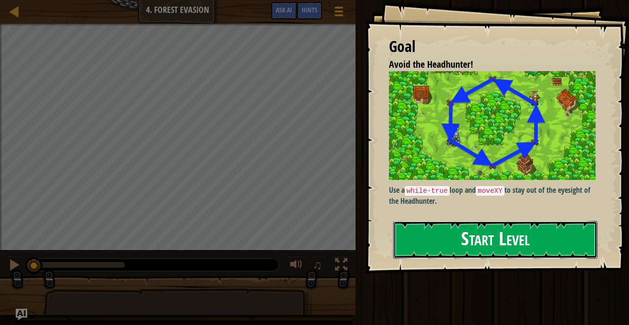
click at [411, 244] on button "Start Level" at bounding box center [495, 240] width 204 height 38
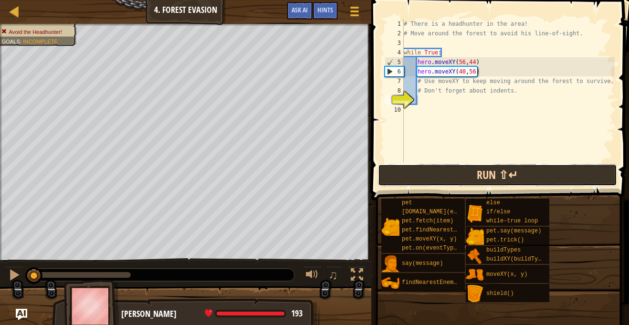
click at [436, 175] on button "Run ⇧↵" at bounding box center [497, 175] width 239 height 22
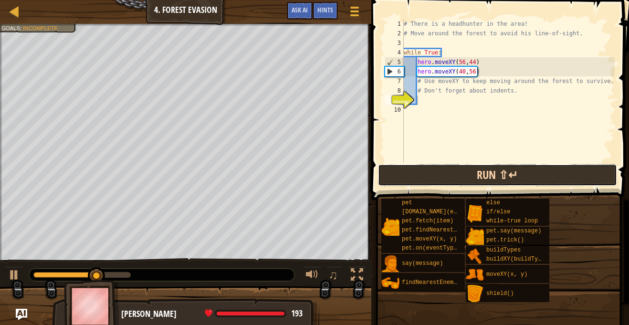
click at [433, 180] on button "Run ⇧↵" at bounding box center [497, 175] width 239 height 22
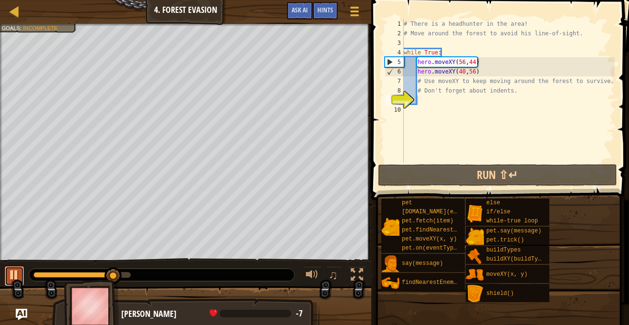
click at [11, 277] on div at bounding box center [14, 275] width 12 height 12
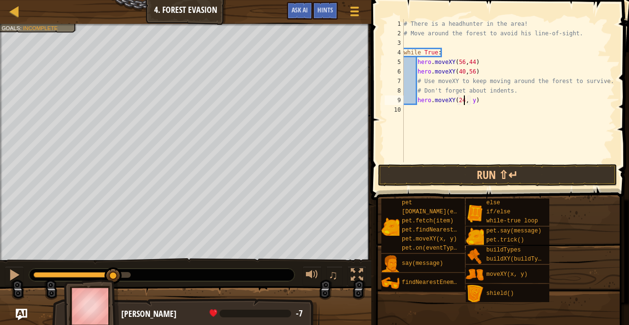
scroll to position [4, 9]
type textarea "hero.moveXY(24, 44)"
click at [413, 110] on div "# There is a headhunter in the area! # Move around the forest to avoid his line…" at bounding box center [508, 100] width 213 height 162
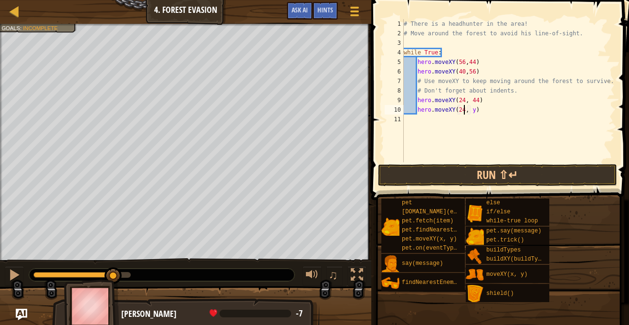
click at [474, 113] on div "# There is a headhunter in the area! # Move around the forest to avoid his line…" at bounding box center [508, 100] width 213 height 162
type textarea "hero.moveXY(24, 24)"
click at [420, 122] on div "# There is a headhunter in the area! # Move around the forest to avoid his line…" at bounding box center [508, 100] width 213 height 162
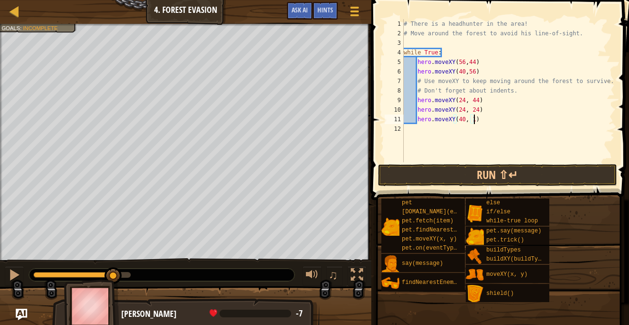
type textarea "hero.moveXY(40, 12)"
click at [407, 131] on div "# There is a headhunter in the area! # Move around the forest to avoid his line…" at bounding box center [508, 100] width 213 height 162
type textarea "hero.moveXY(56, 24)"
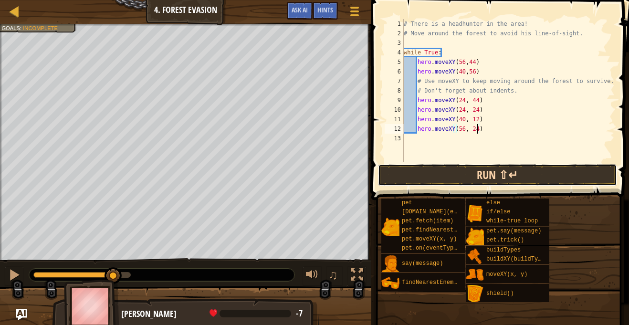
click at [449, 174] on button "Run ⇧↵" at bounding box center [497, 175] width 239 height 22
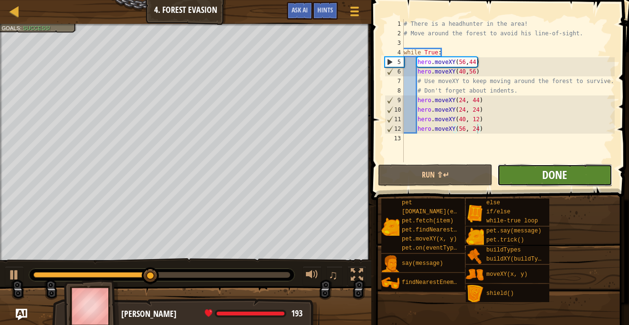
click at [551, 175] on span "Done" at bounding box center [554, 174] width 25 height 15
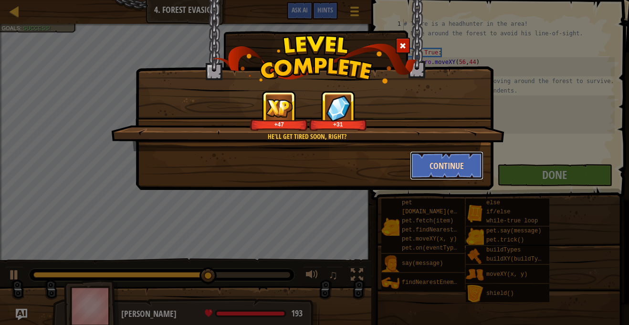
click at [435, 163] on button "Continue" at bounding box center [447, 165] width 74 height 29
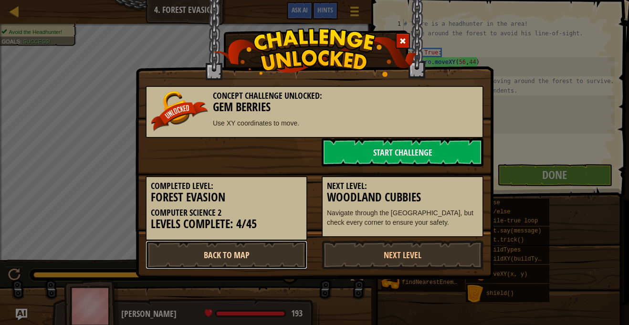
click at [259, 257] on link "Back to Map" at bounding box center [227, 255] width 162 height 29
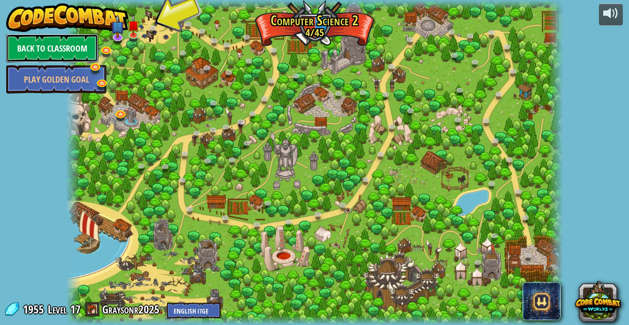
click at [43, 46] on link "Back to Classroom" at bounding box center [52, 48] width 92 height 29
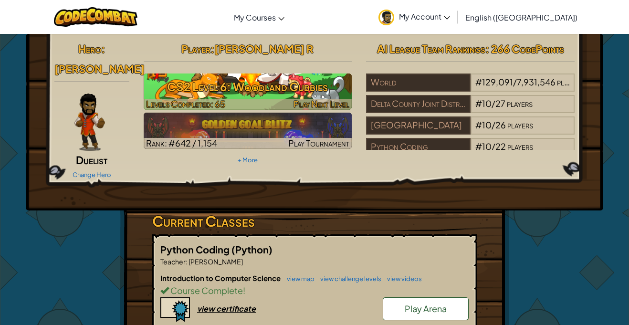
click at [220, 89] on h3 "CS2 Level 6: Woodland Cubbies" at bounding box center [248, 86] width 209 height 21
